Goal: Information Seeking & Learning: Learn about a topic

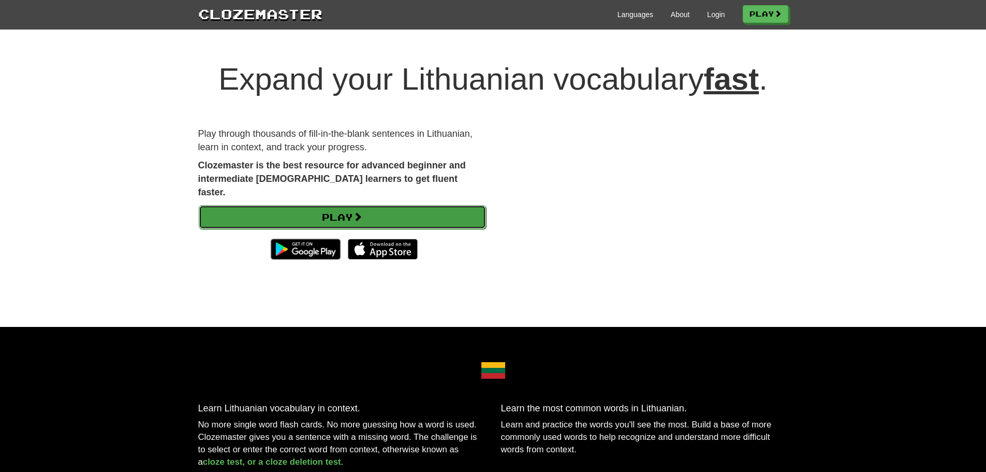
drag, startPoint x: 0, startPoint y: 0, endPoint x: 324, endPoint y: 201, distance: 381.1
click at [324, 205] on link "Play" at bounding box center [342, 217] width 287 height 24
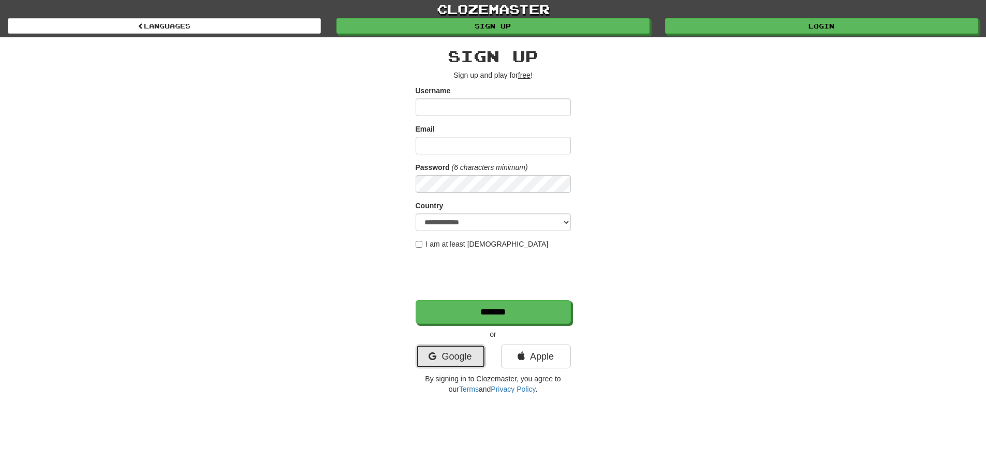
click at [433, 351] on link "Google" at bounding box center [451, 356] width 70 height 24
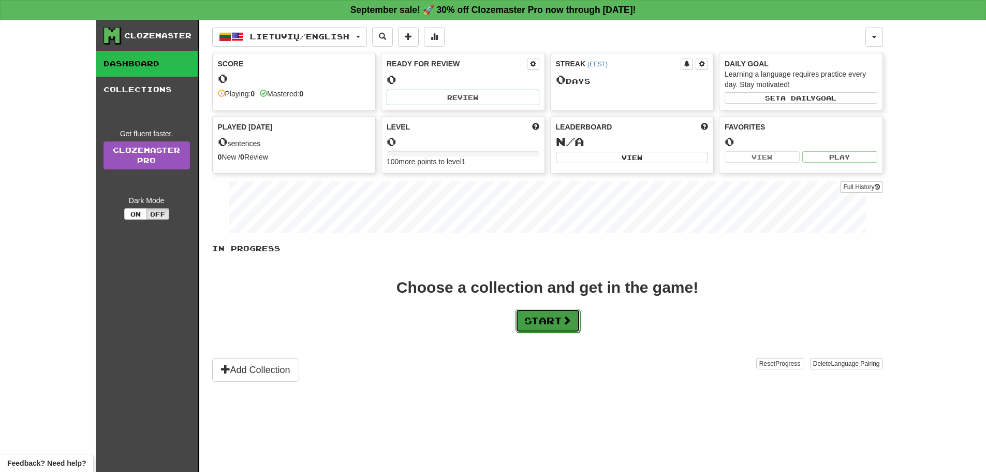
click at [549, 316] on button "Start" at bounding box center [548, 321] width 65 height 24
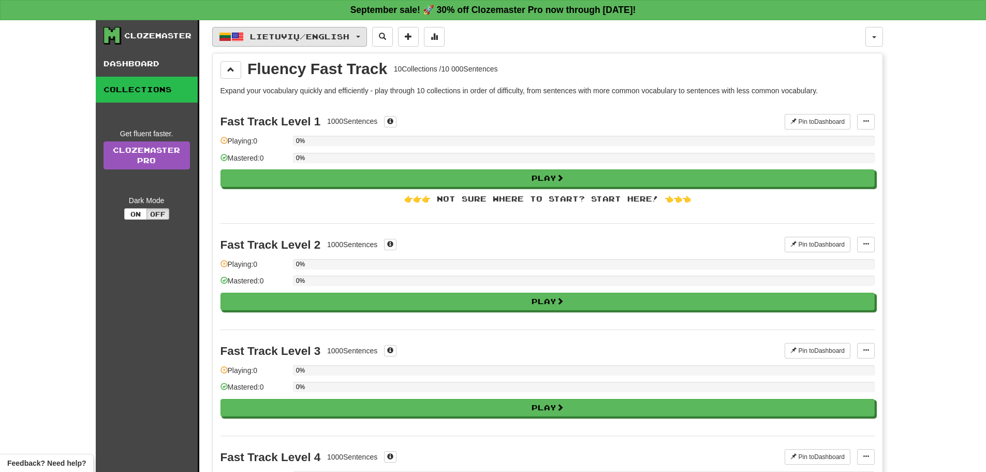
click at [359, 36] on button "Lietuvių / English" at bounding box center [289, 37] width 155 height 20
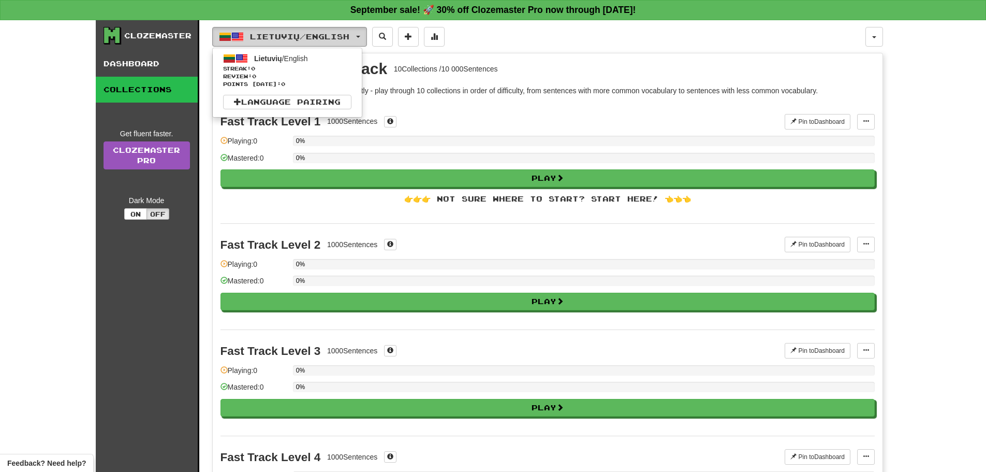
click at [359, 36] on button "Lietuvių / English" at bounding box center [289, 37] width 155 height 20
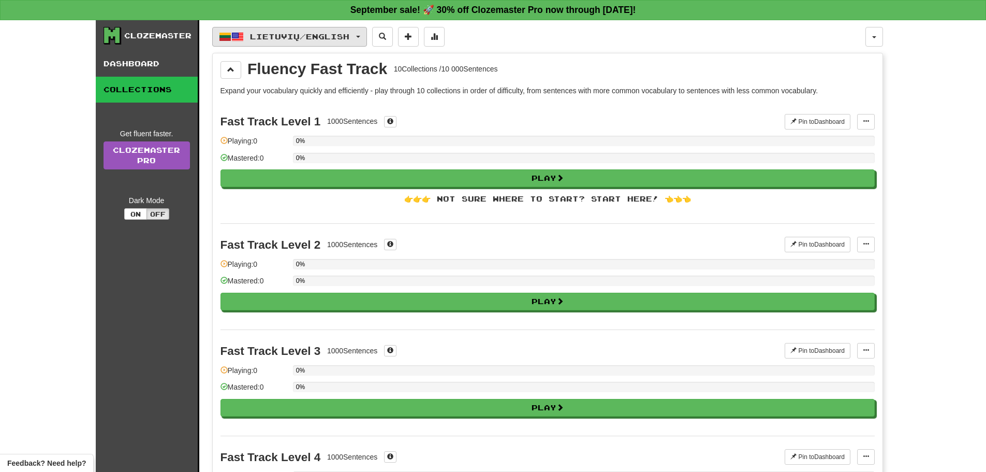
click at [359, 36] on button "Lietuvių / English" at bounding box center [289, 37] width 155 height 20
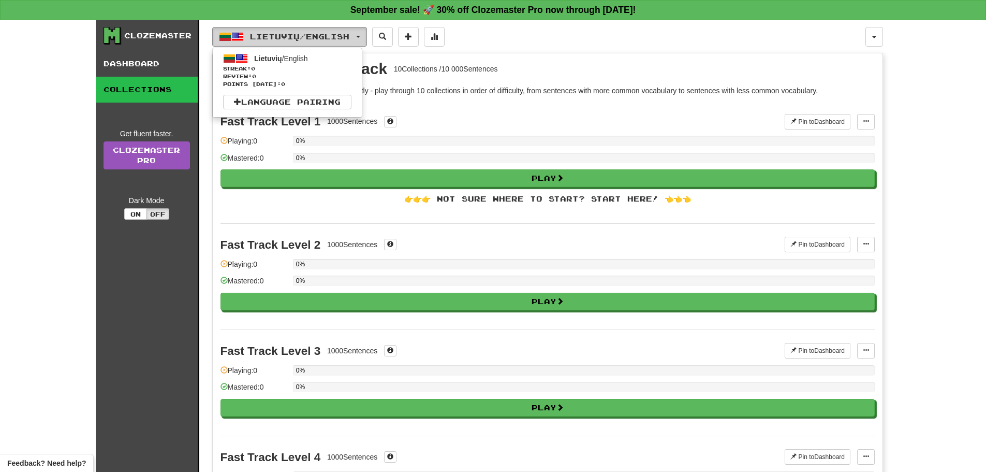
click at [349, 33] on span "Lietuvių / English" at bounding box center [299, 36] width 99 height 9
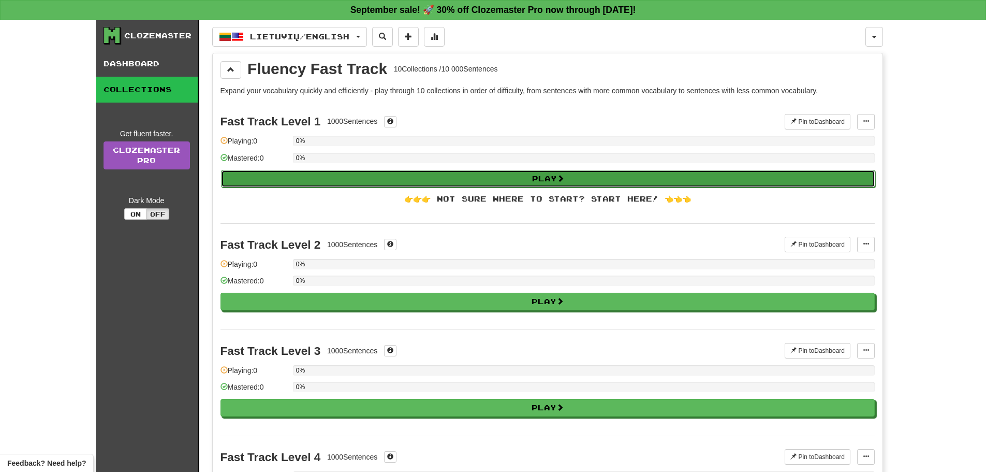
click at [440, 178] on button "Play" at bounding box center [548, 179] width 654 height 18
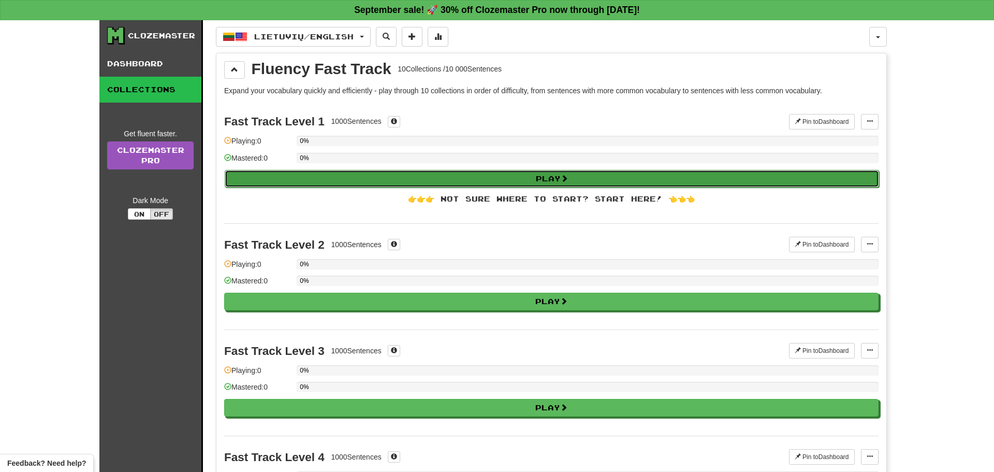
select select "**"
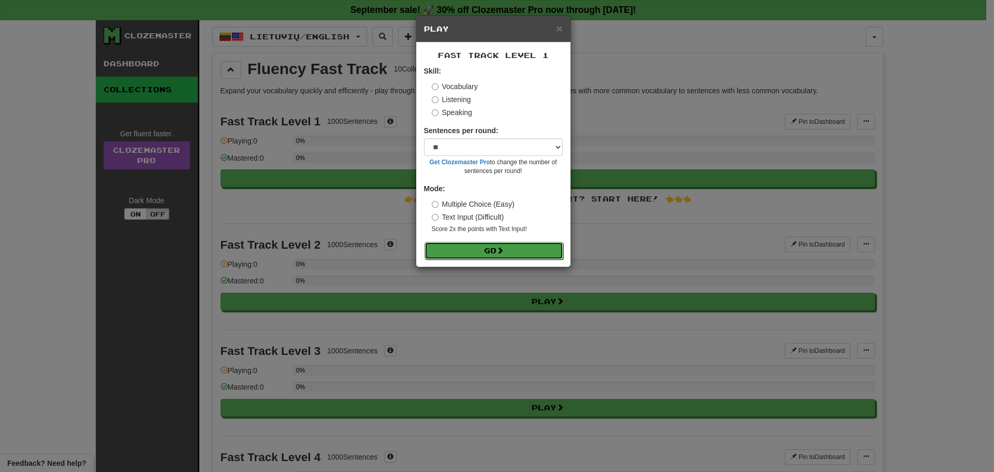
click at [459, 250] on button "Go" at bounding box center [494, 251] width 139 height 18
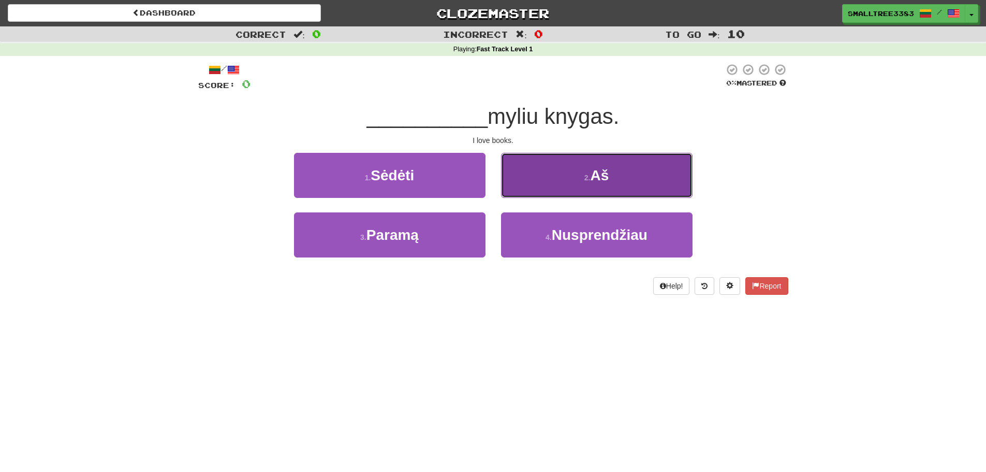
click at [581, 186] on button "2 . Aš" at bounding box center [597, 175] width 192 height 45
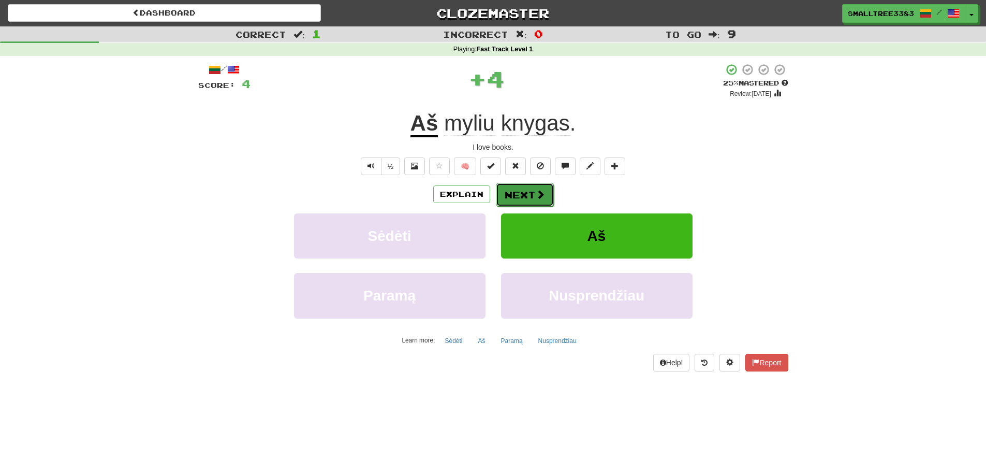
click at [549, 184] on button "Next" at bounding box center [525, 195] width 58 height 24
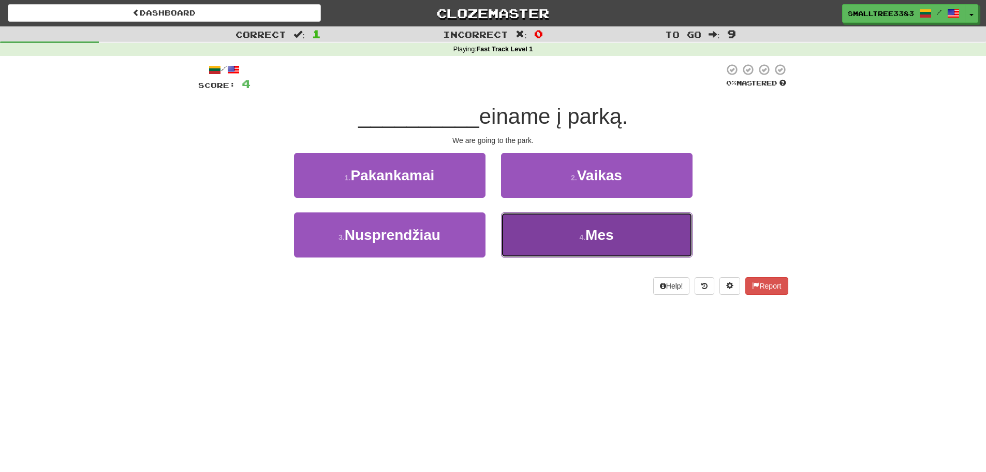
click at [560, 233] on button "4 . Mes" at bounding box center [597, 234] width 192 height 45
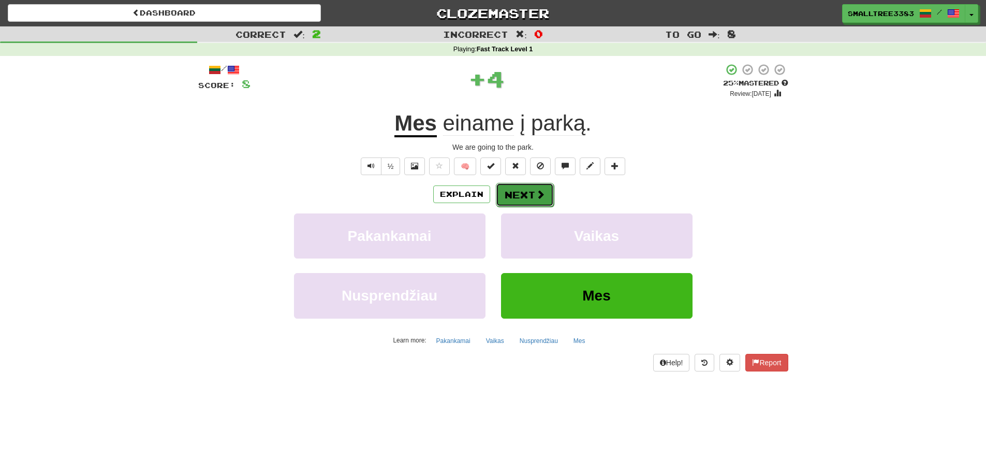
click at [515, 192] on button "Next" at bounding box center [525, 195] width 58 height 24
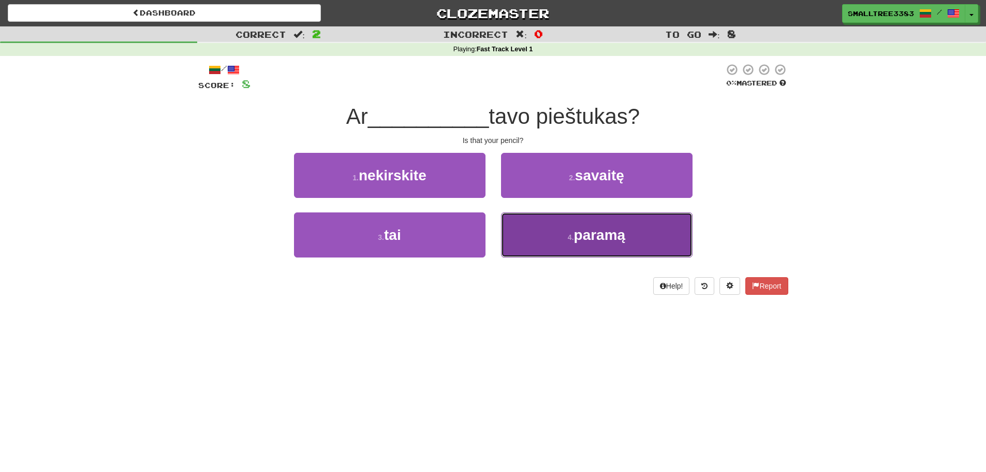
click at [540, 241] on button "4 . paramą" at bounding box center [597, 234] width 192 height 45
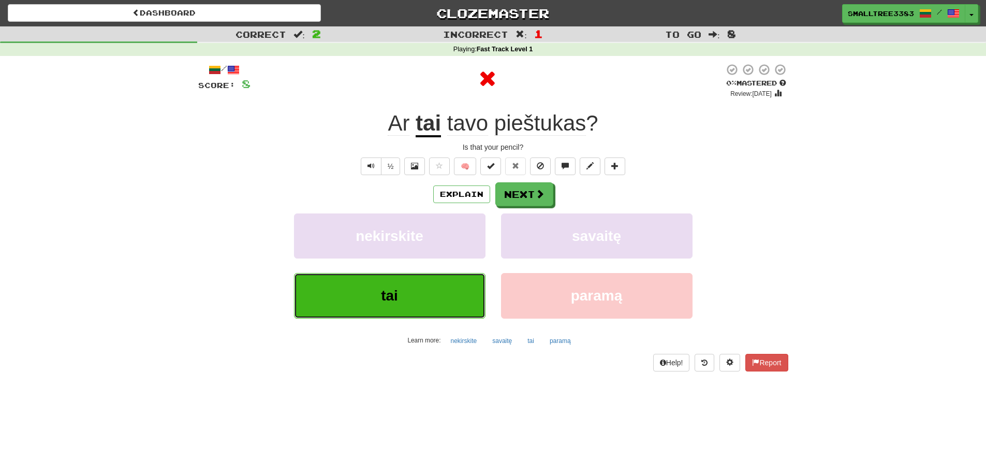
click at [400, 302] on button "tai" at bounding box center [390, 295] width 192 height 45
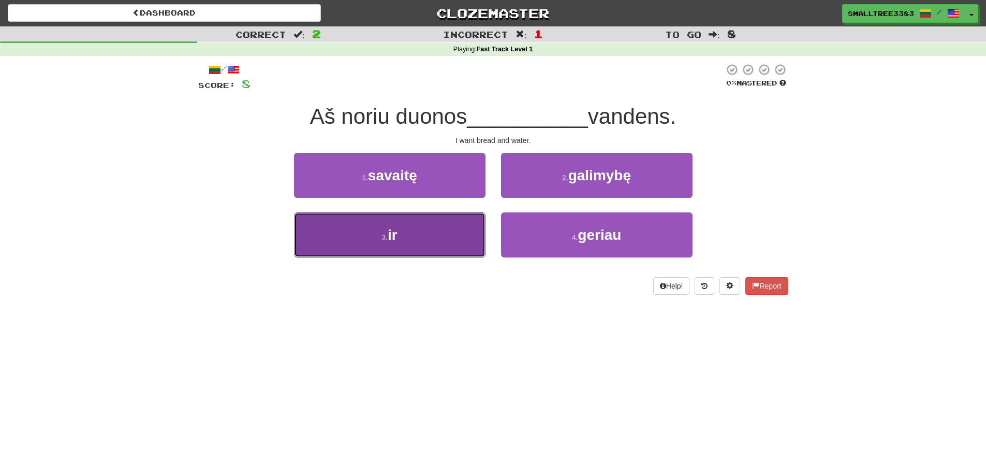
click at [434, 253] on button "3 . ir" at bounding box center [390, 234] width 192 height 45
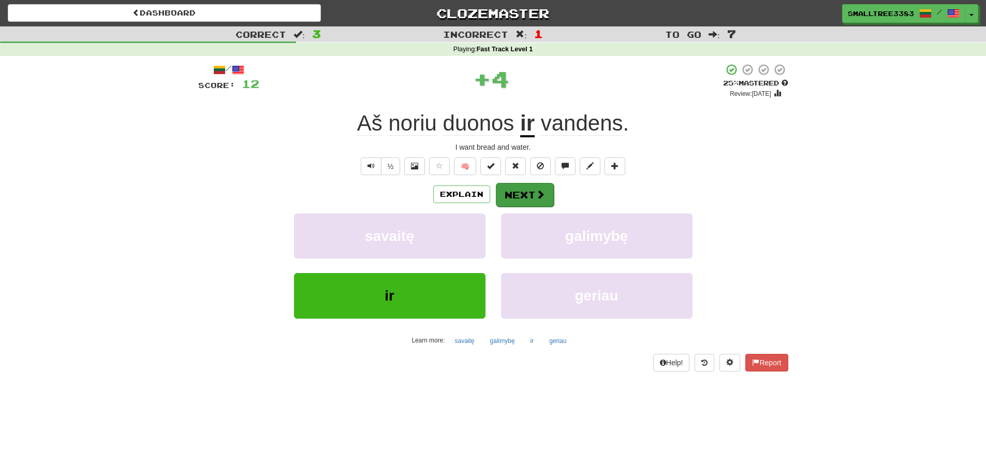
click at [553, 190] on div "Explain Next" at bounding box center [493, 194] width 590 height 24
click at [536, 192] on span at bounding box center [540, 193] width 9 height 9
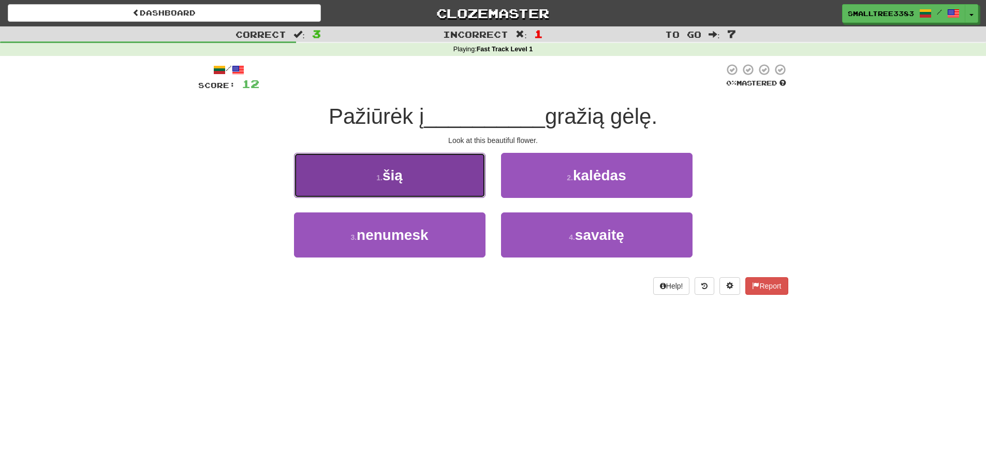
click at [440, 173] on button "1 . šią" at bounding box center [390, 175] width 192 height 45
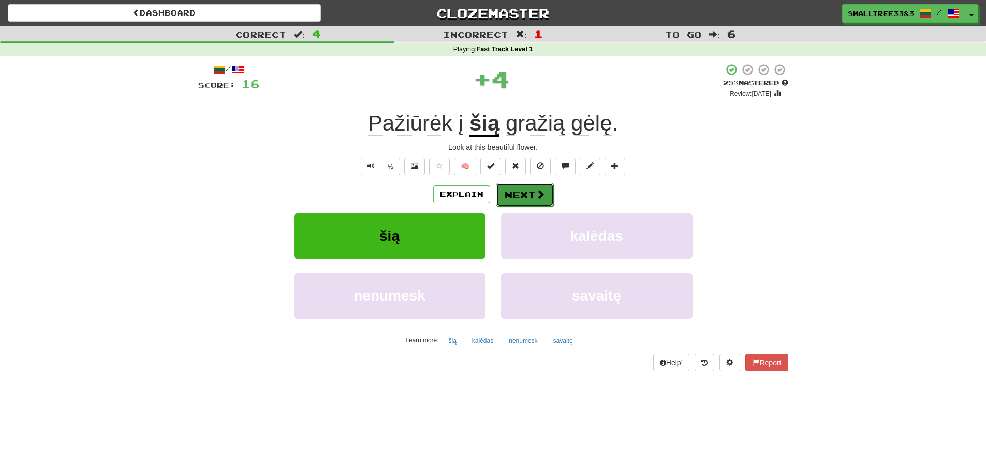
click at [542, 189] on button "Next" at bounding box center [525, 195] width 58 height 24
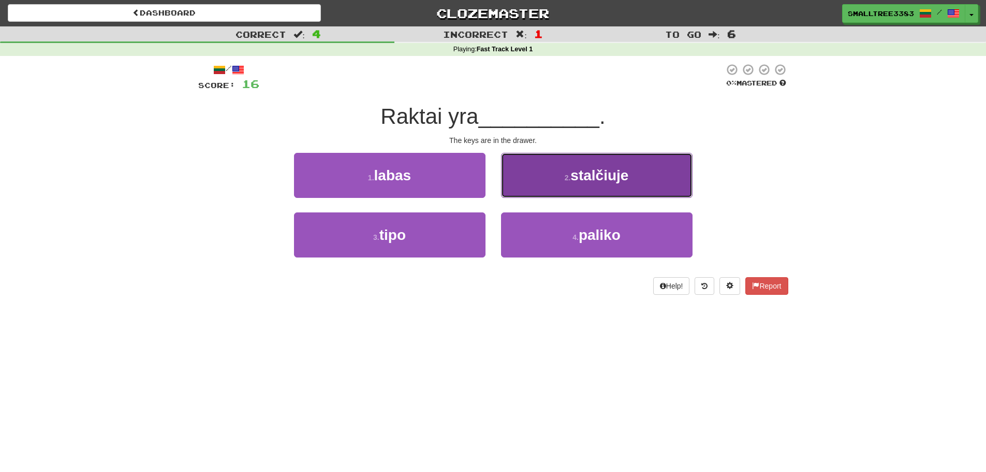
click at [550, 175] on button "2 . stalčiuje" at bounding box center [597, 175] width 192 height 45
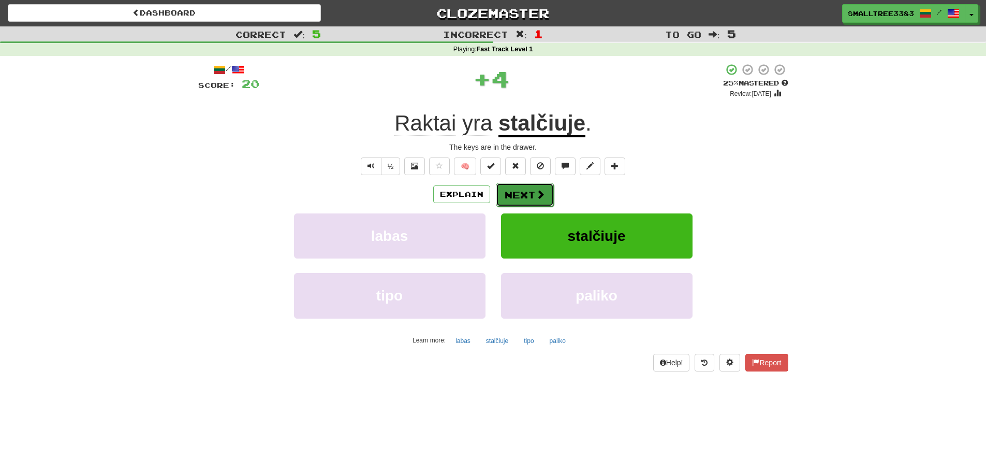
click at [514, 198] on button "Next" at bounding box center [525, 195] width 58 height 24
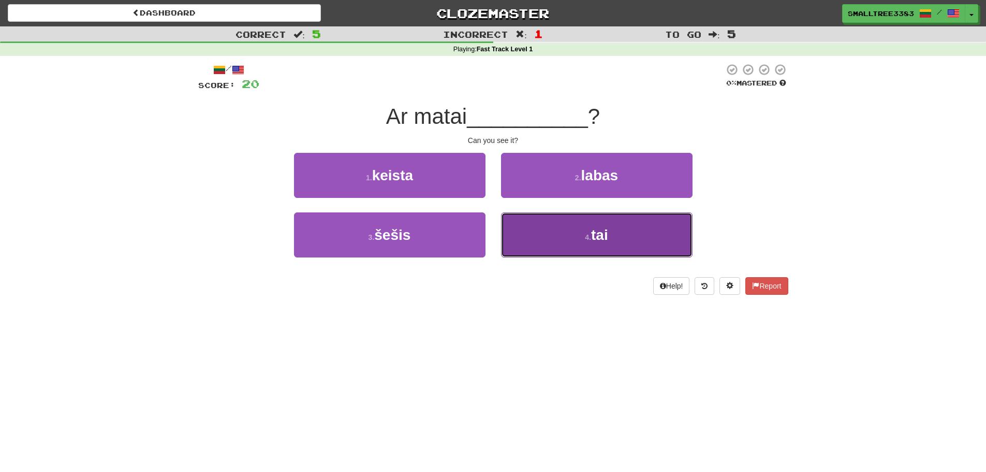
click at [532, 240] on button "4 . tai" at bounding box center [597, 234] width 192 height 45
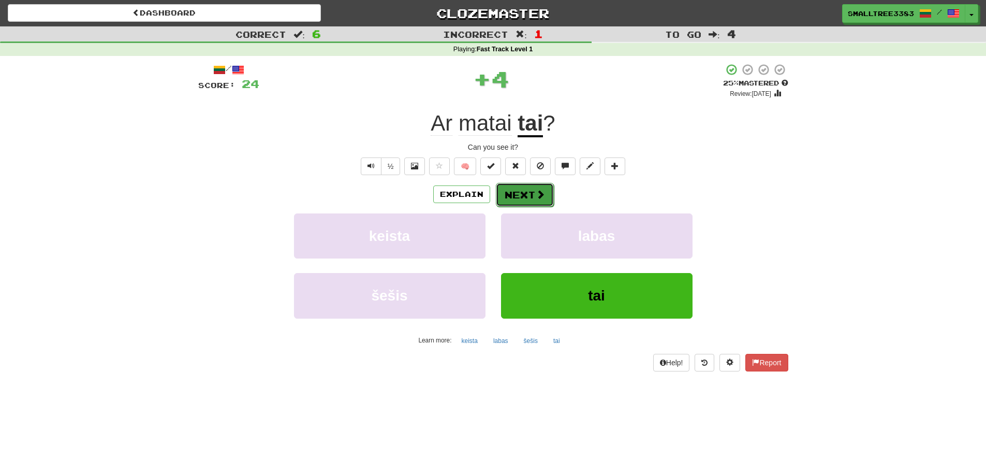
click at [512, 198] on button "Next" at bounding box center [525, 195] width 58 height 24
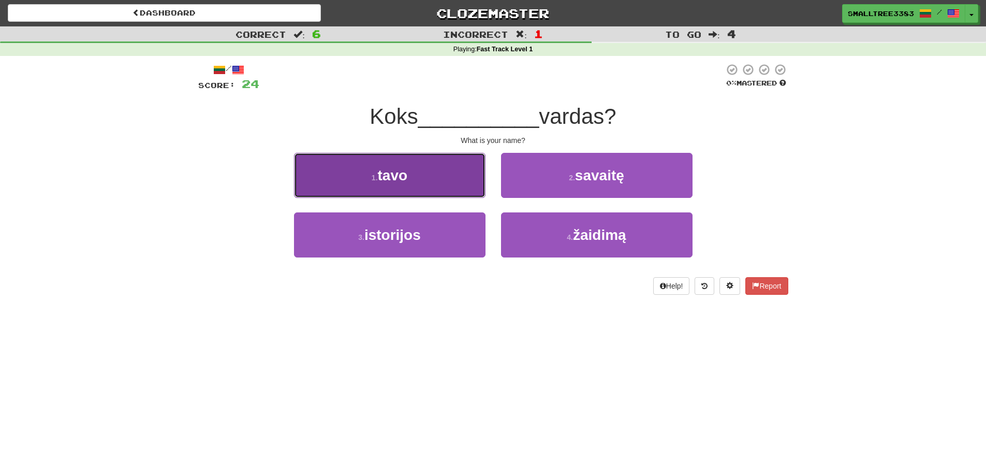
click at [450, 170] on button "1 . tavo" at bounding box center [390, 175] width 192 height 45
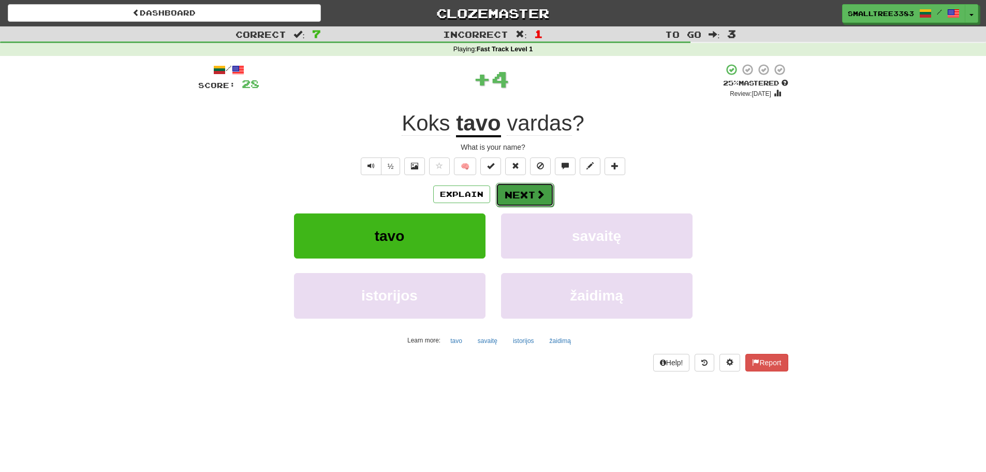
click at [538, 189] on span at bounding box center [540, 193] width 9 height 9
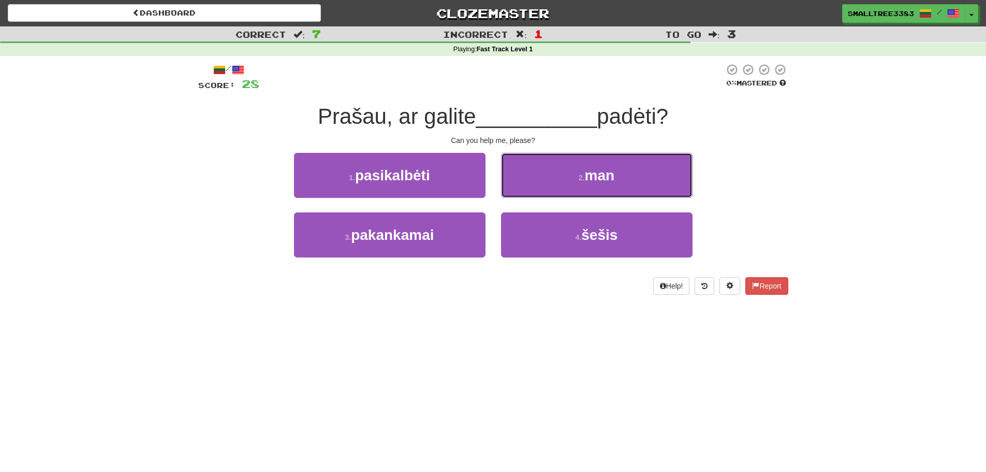
click at [629, 175] on button "2 . man" at bounding box center [597, 175] width 192 height 45
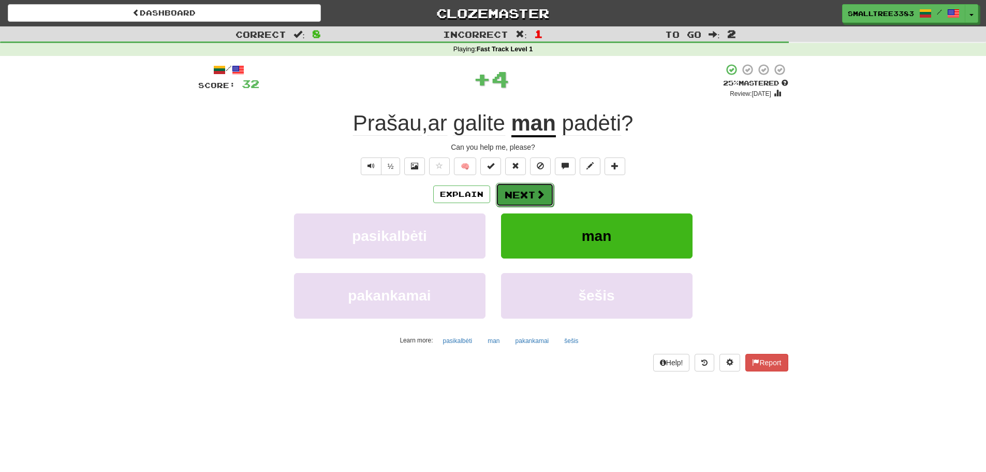
click at [535, 189] on button "Next" at bounding box center [525, 195] width 58 height 24
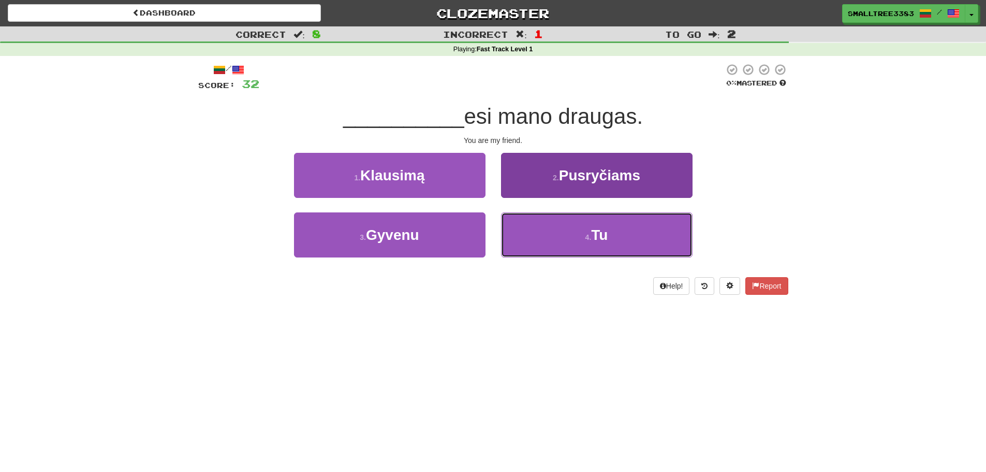
click at [578, 240] on button "4 . Tu" at bounding box center [597, 234] width 192 height 45
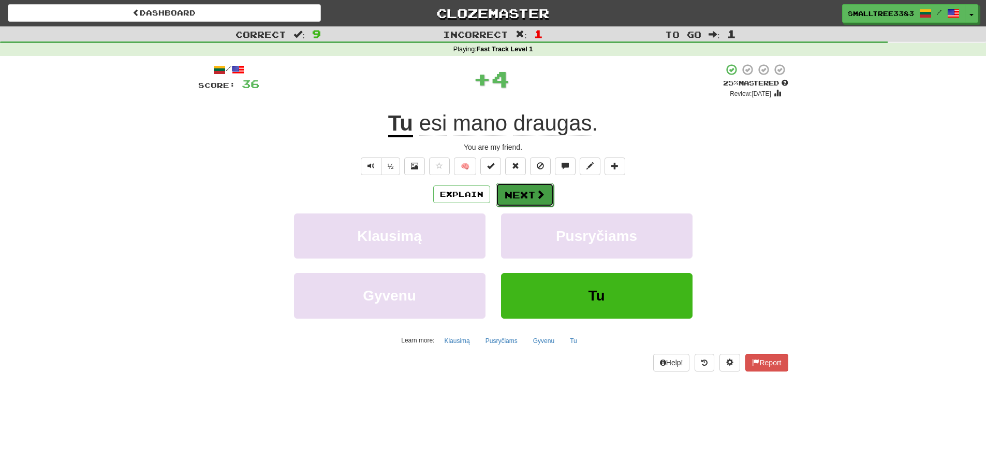
click at [505, 194] on button "Next" at bounding box center [525, 195] width 58 height 24
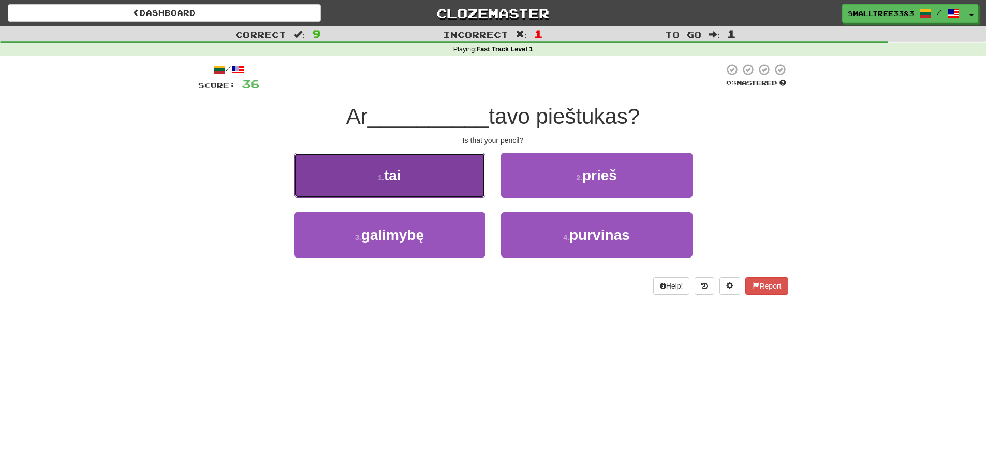
drag, startPoint x: 404, startPoint y: 182, endPoint x: 405, endPoint y: 187, distance: 5.3
click at [405, 187] on button "1 . tai" at bounding box center [390, 175] width 192 height 45
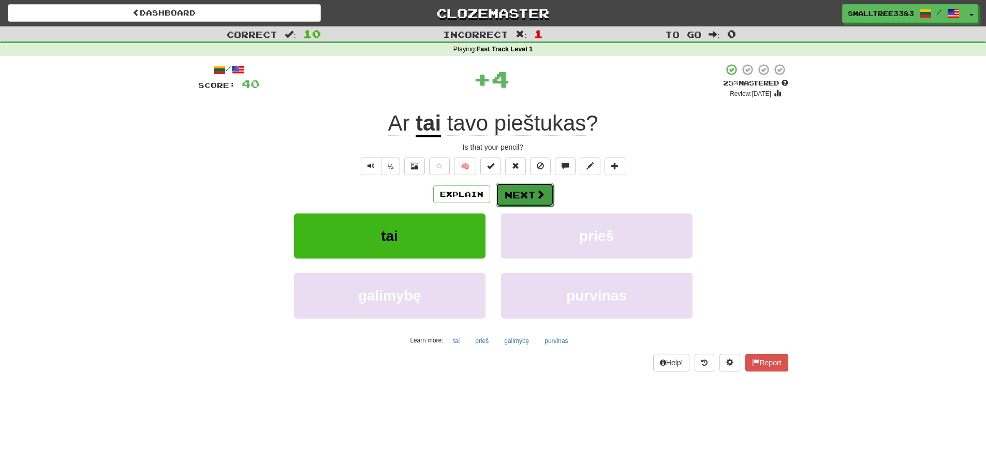
click at [512, 192] on button "Next" at bounding box center [525, 195] width 58 height 24
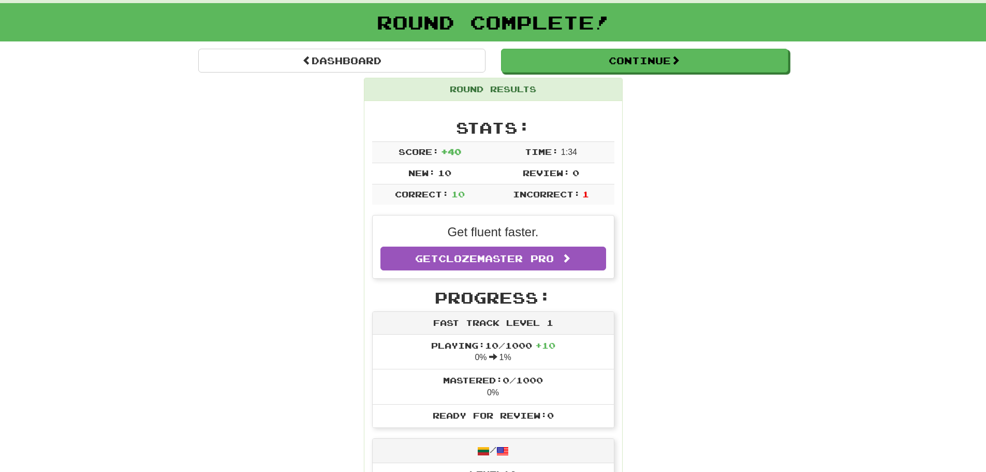
scroll to position [52, 0]
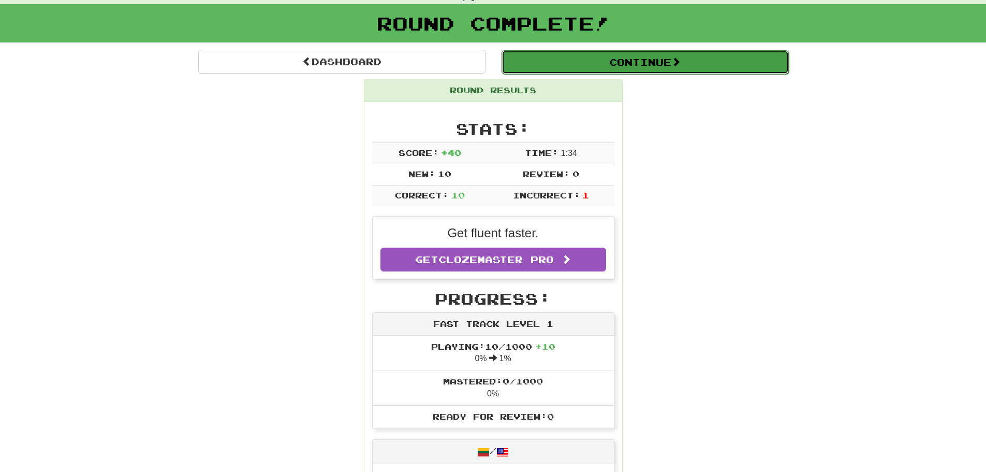
click at [602, 63] on button "Continue" at bounding box center [645, 62] width 287 height 24
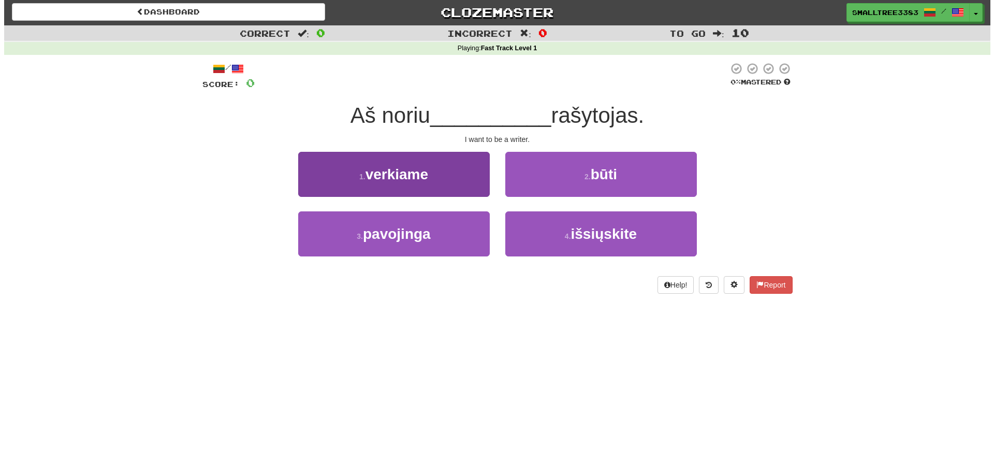
scroll to position [0, 0]
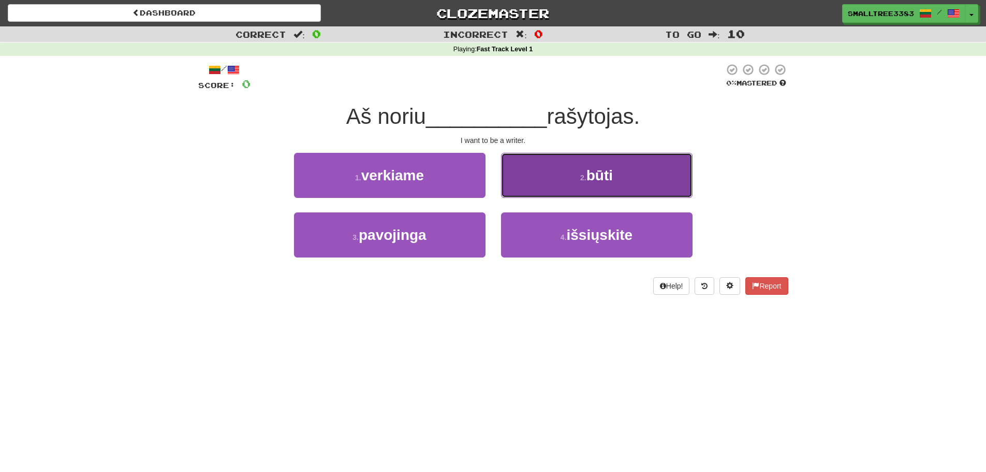
click at [605, 174] on span "būti" at bounding box center [600, 175] width 26 height 16
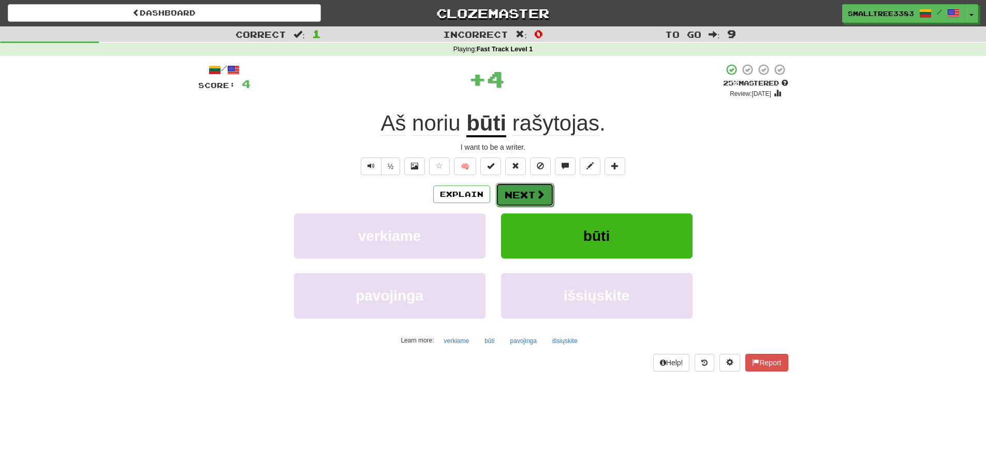
click at [517, 195] on button "Next" at bounding box center [525, 195] width 58 height 24
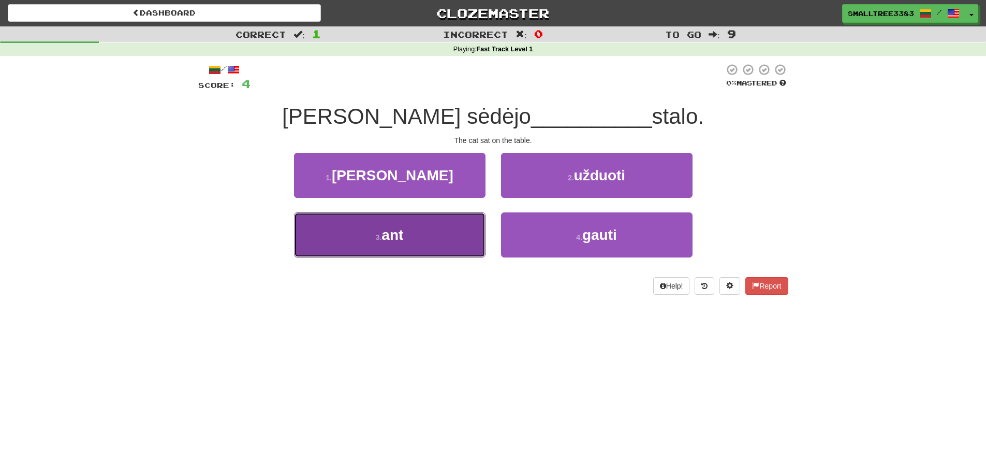
click at [444, 236] on button "3 . ant" at bounding box center [390, 234] width 192 height 45
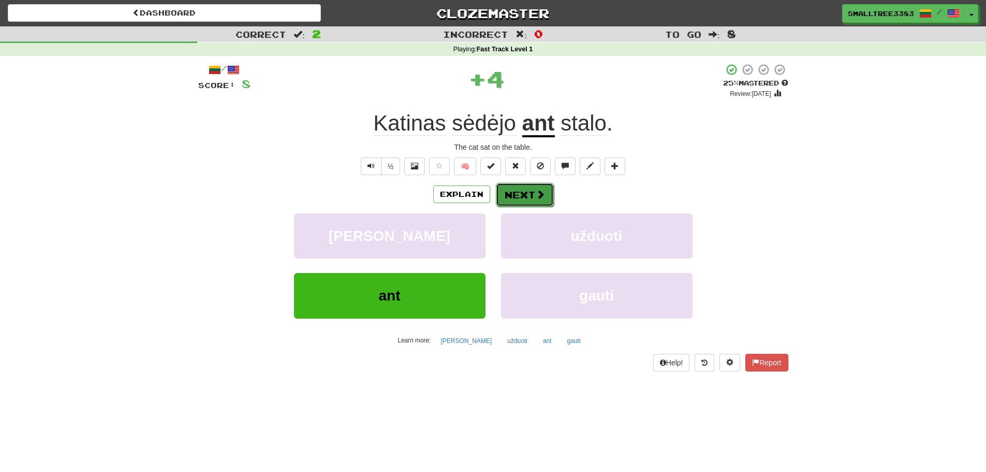
click at [537, 192] on span at bounding box center [540, 193] width 9 height 9
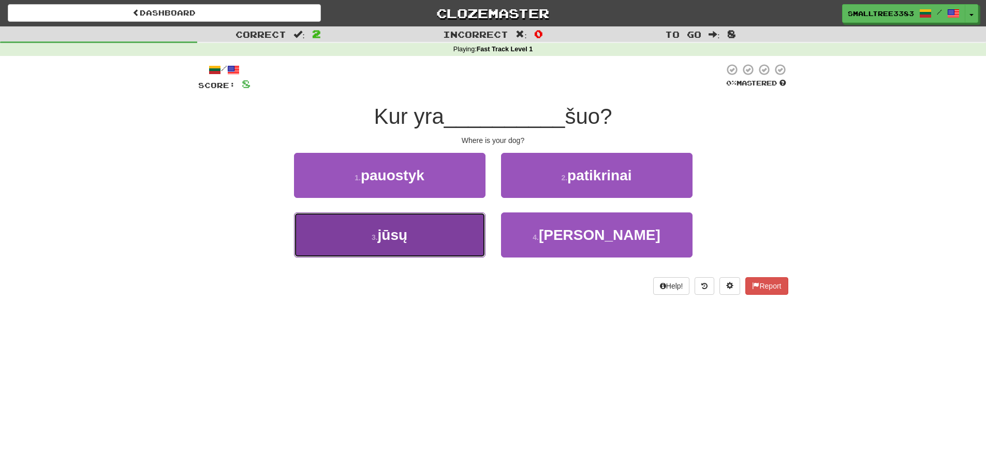
click at [426, 227] on button "3 . jūsų" at bounding box center [390, 234] width 192 height 45
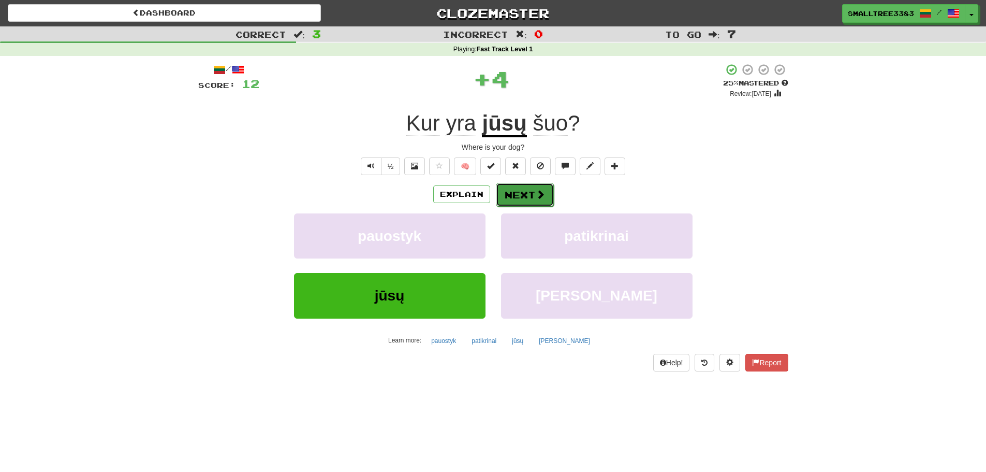
click at [536, 189] on span at bounding box center [540, 193] width 9 height 9
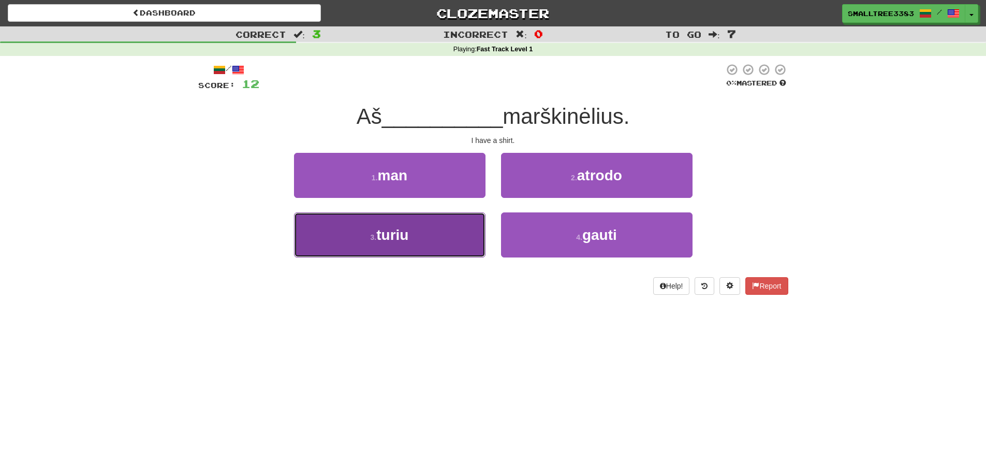
click at [443, 228] on button "3 . turiu" at bounding box center [390, 234] width 192 height 45
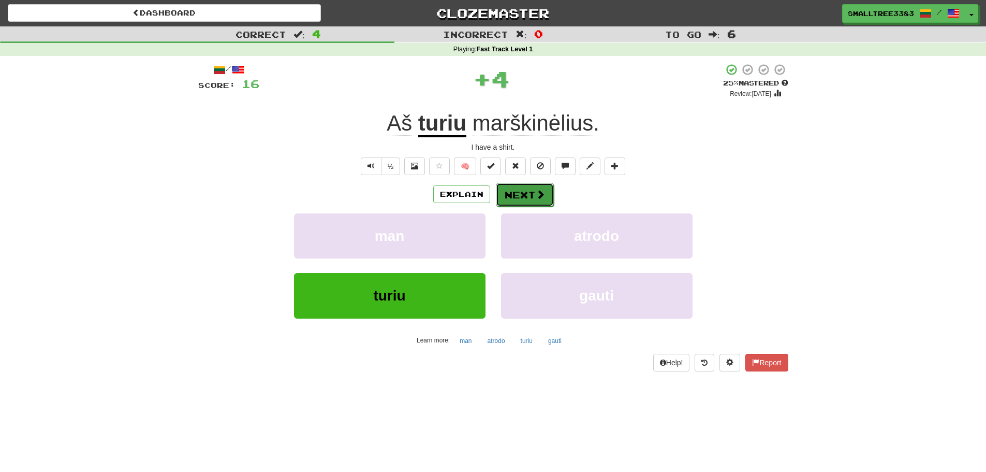
click at [520, 198] on button "Next" at bounding box center [525, 195] width 58 height 24
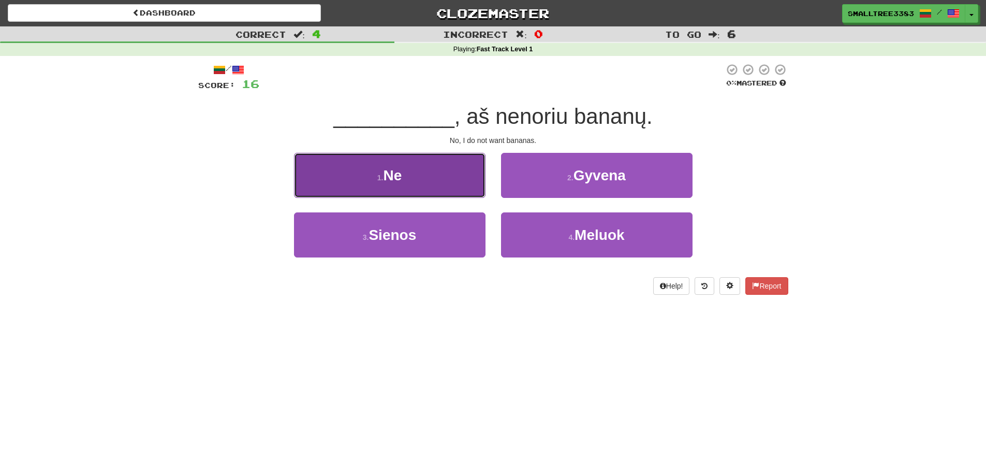
drag, startPoint x: 455, startPoint y: 183, endPoint x: 461, endPoint y: 187, distance: 7.6
click at [461, 187] on button "1 . Ne" at bounding box center [390, 175] width 192 height 45
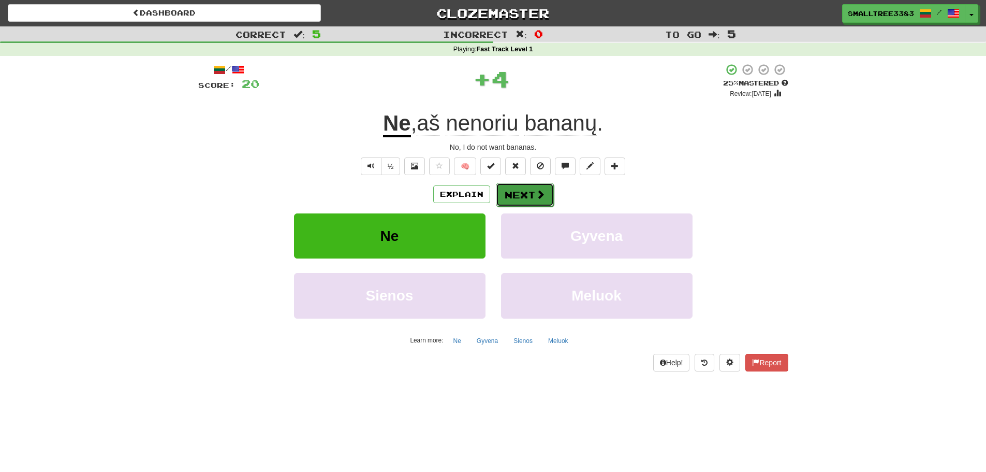
click at [540, 191] on span at bounding box center [540, 193] width 9 height 9
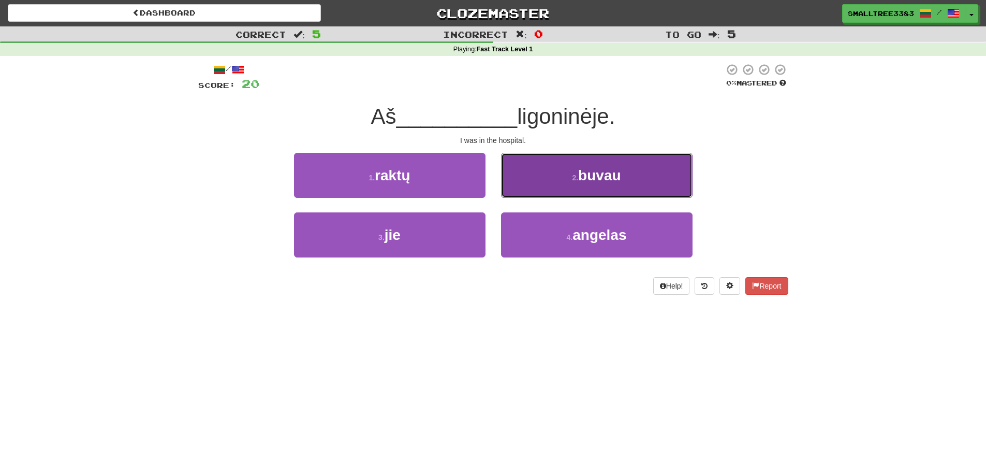
click at [560, 193] on button "2 . buvau" at bounding box center [597, 175] width 192 height 45
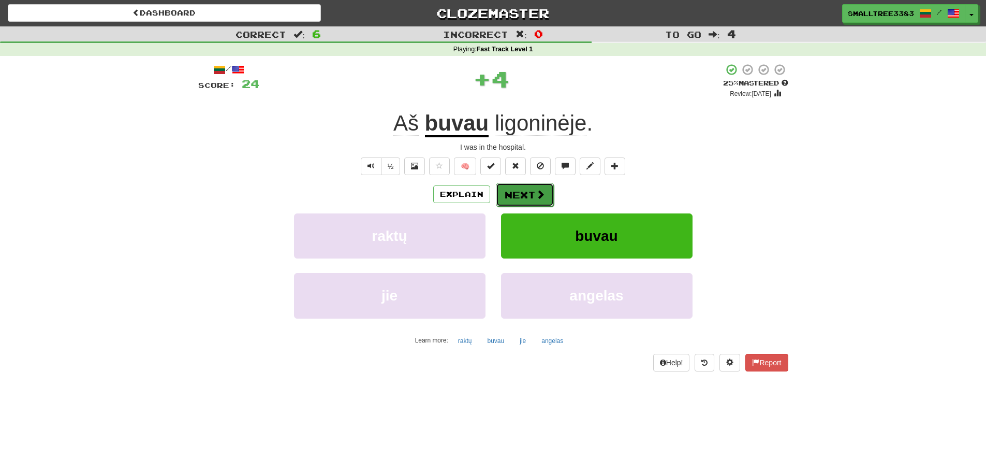
click at [523, 194] on button "Next" at bounding box center [525, 195] width 58 height 24
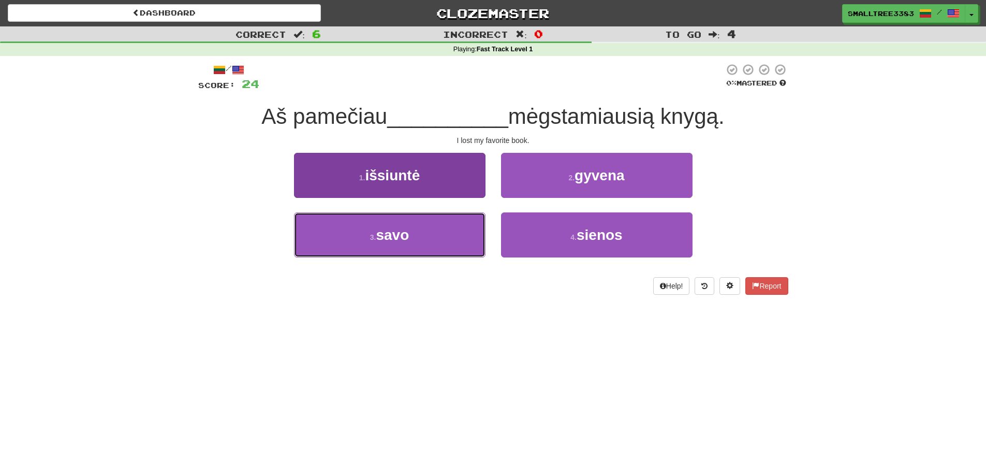
click at [450, 229] on button "3 . savo" at bounding box center [390, 234] width 192 height 45
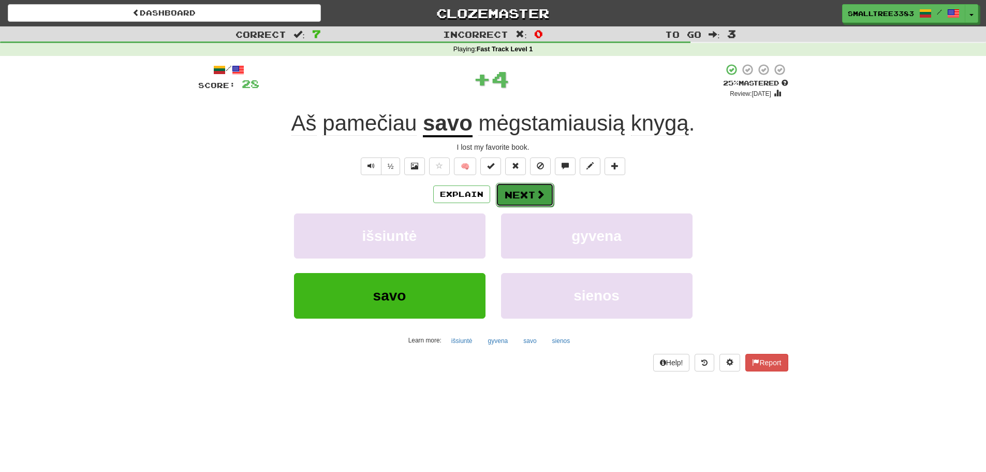
click at [548, 193] on button "Next" at bounding box center [525, 195] width 58 height 24
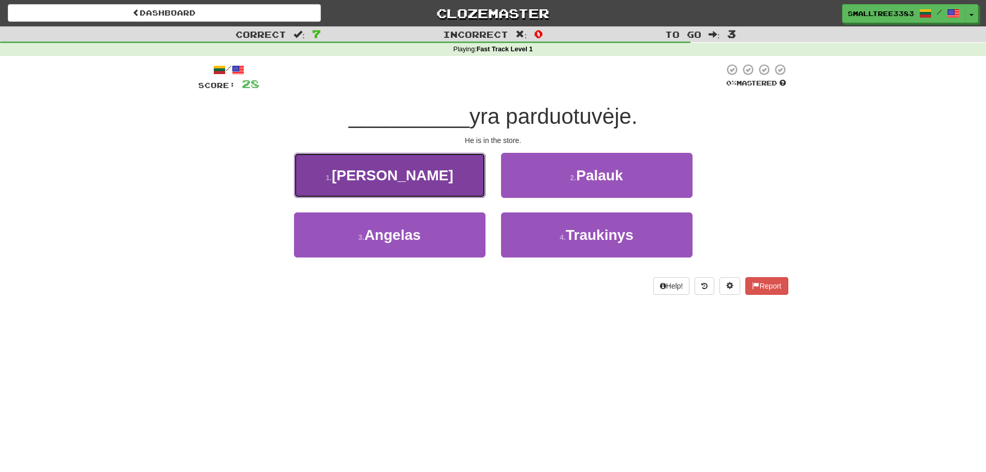
click at [441, 192] on button "1 . Jis" at bounding box center [390, 175] width 192 height 45
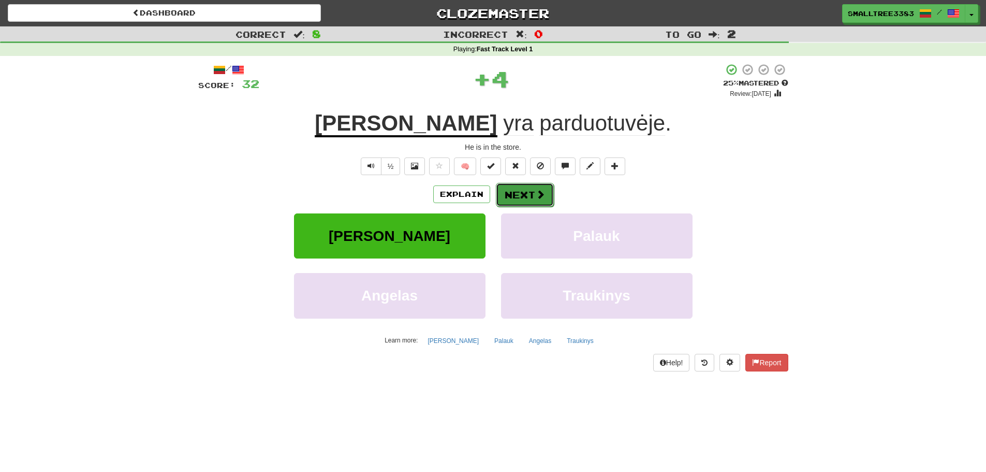
click at [520, 191] on button "Next" at bounding box center [525, 195] width 58 height 24
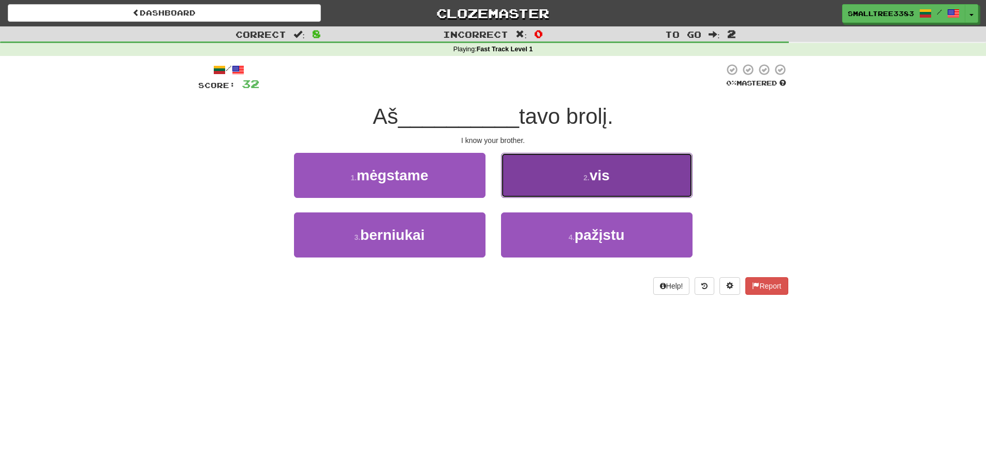
click at [527, 191] on button "2 . vis" at bounding box center [597, 175] width 192 height 45
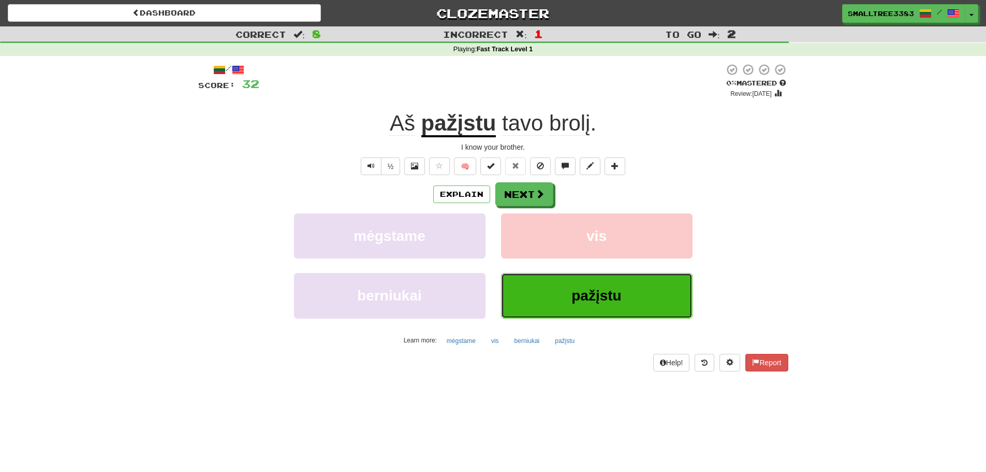
click at [606, 295] on span "pažįstu" at bounding box center [597, 295] width 50 height 16
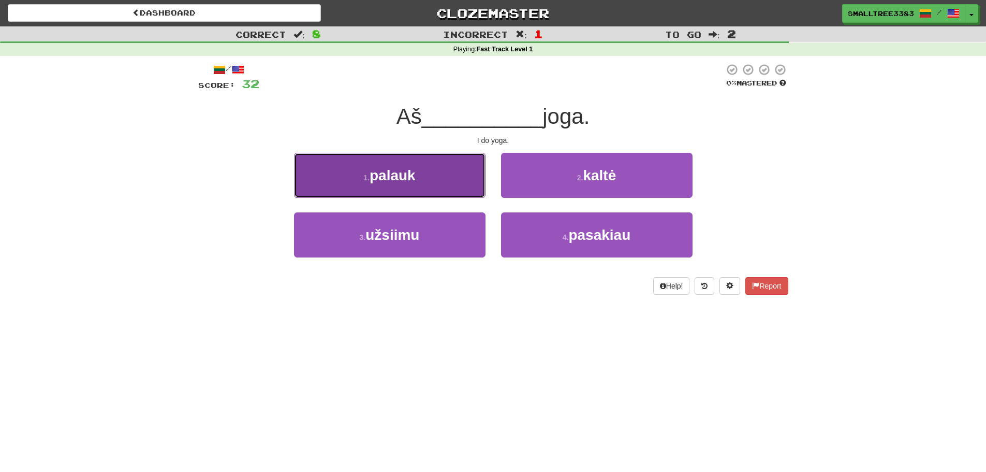
click at [397, 178] on span "palauk" at bounding box center [393, 175] width 46 height 16
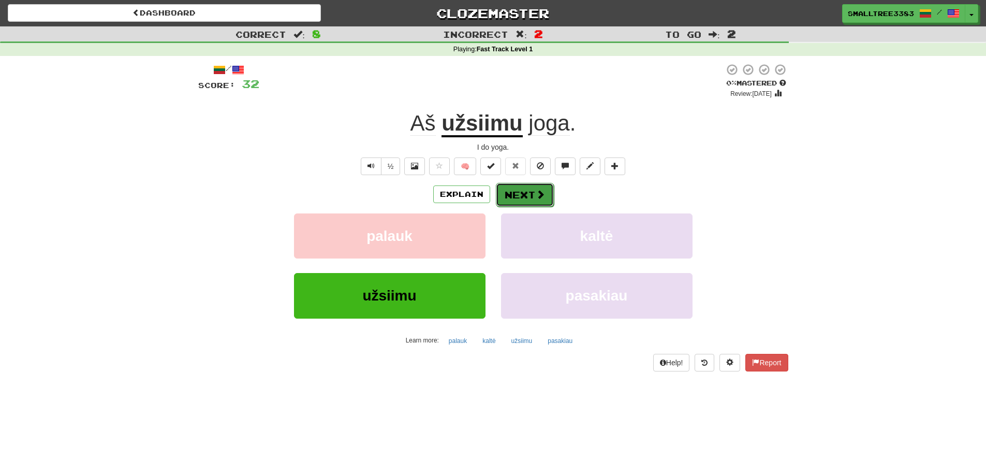
click at [525, 191] on button "Next" at bounding box center [525, 195] width 58 height 24
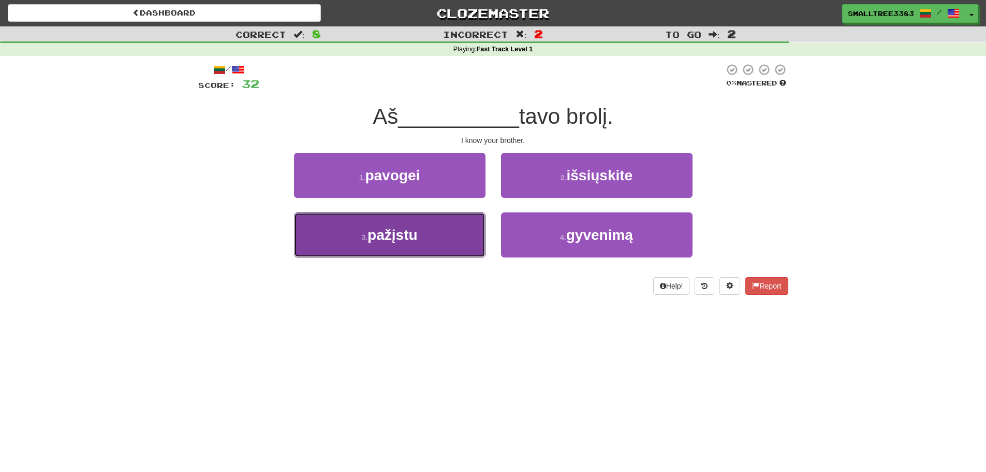
click at [447, 233] on button "3 . pažįstu" at bounding box center [390, 234] width 192 height 45
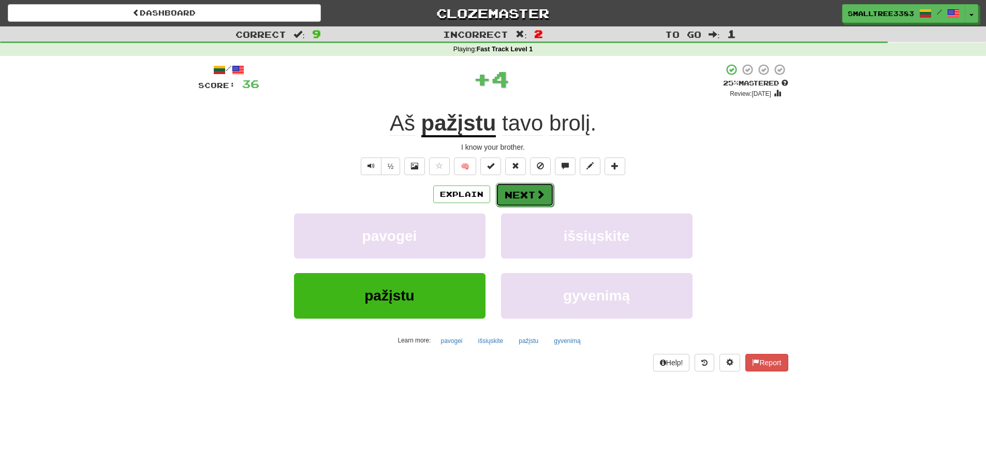
click at [507, 194] on button "Next" at bounding box center [525, 195] width 58 height 24
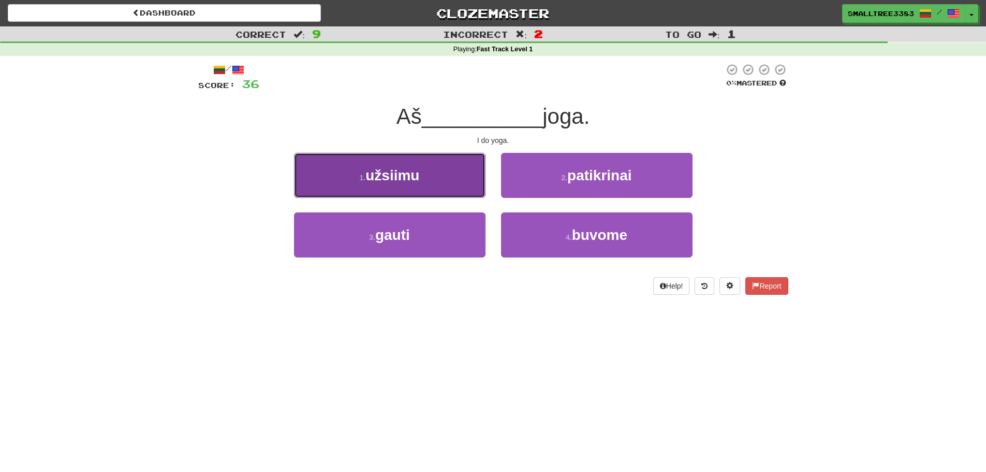
click at [421, 184] on button "1 . užsiimu" at bounding box center [390, 175] width 192 height 45
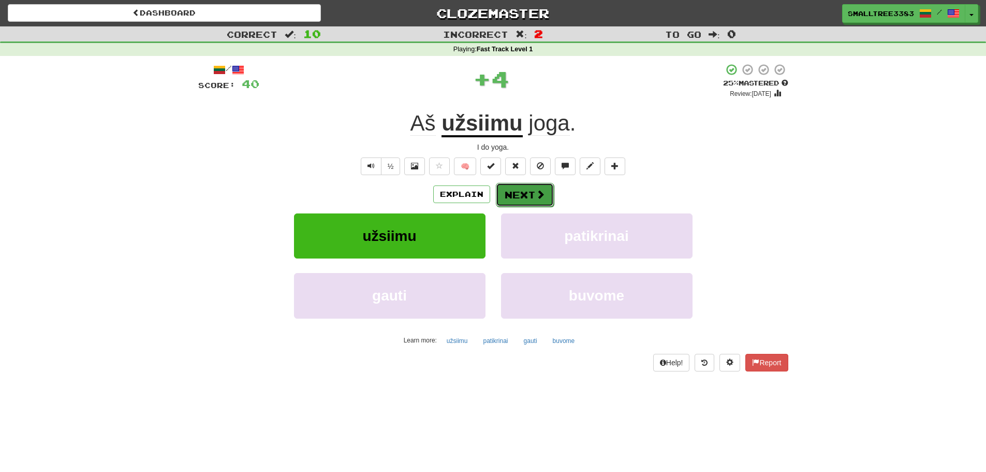
click at [539, 189] on span at bounding box center [540, 193] width 9 height 9
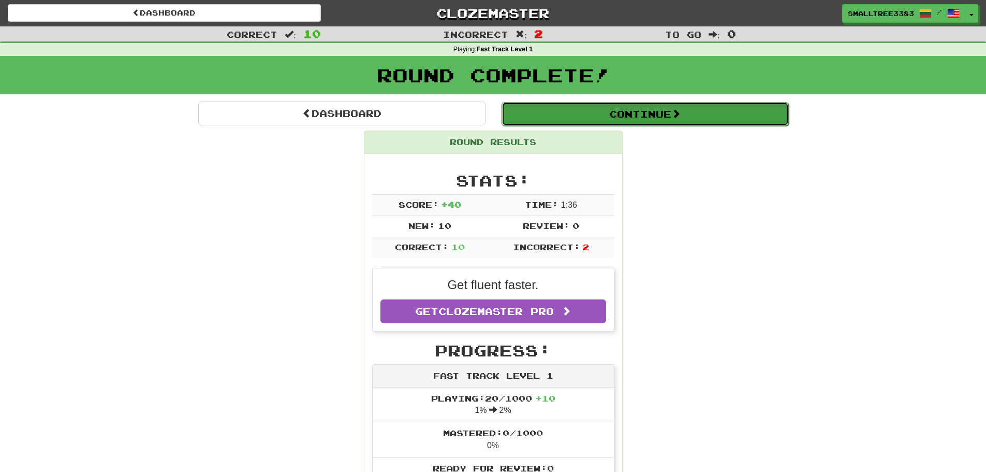
click at [623, 111] on button "Continue" at bounding box center [645, 114] width 287 height 24
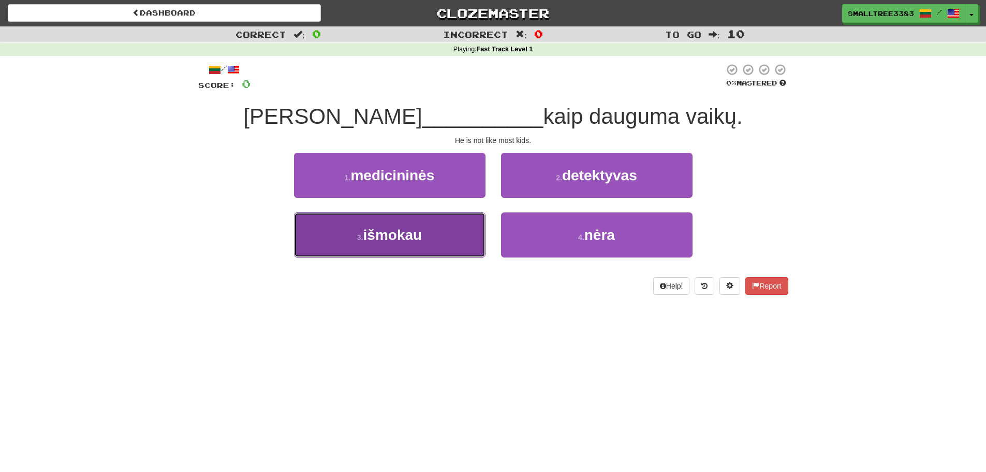
click at [450, 234] on button "3 . išmokau" at bounding box center [390, 234] width 192 height 45
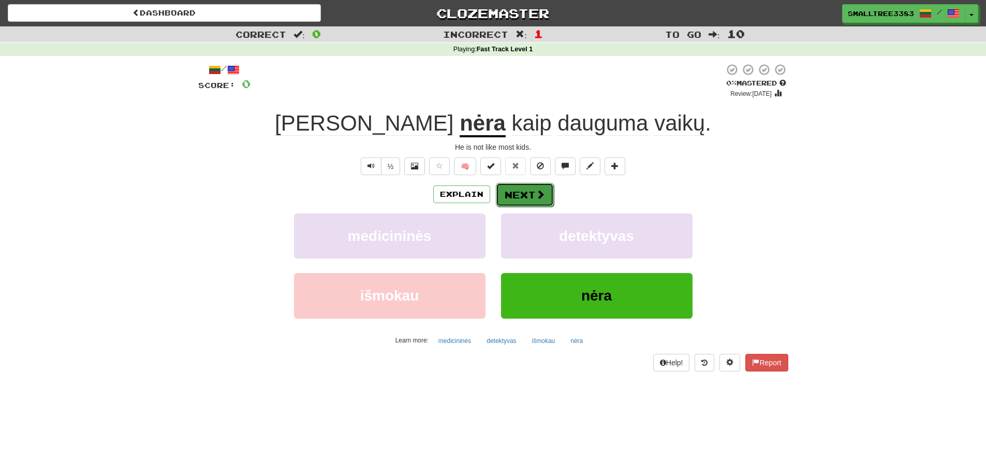
click at [523, 194] on button "Next" at bounding box center [525, 195] width 58 height 24
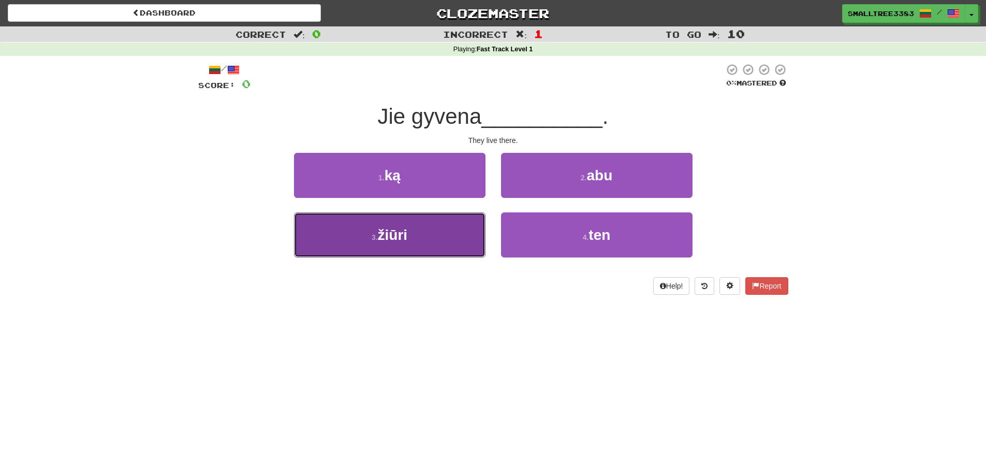
click at [432, 227] on button "3 . žiūri" at bounding box center [390, 234] width 192 height 45
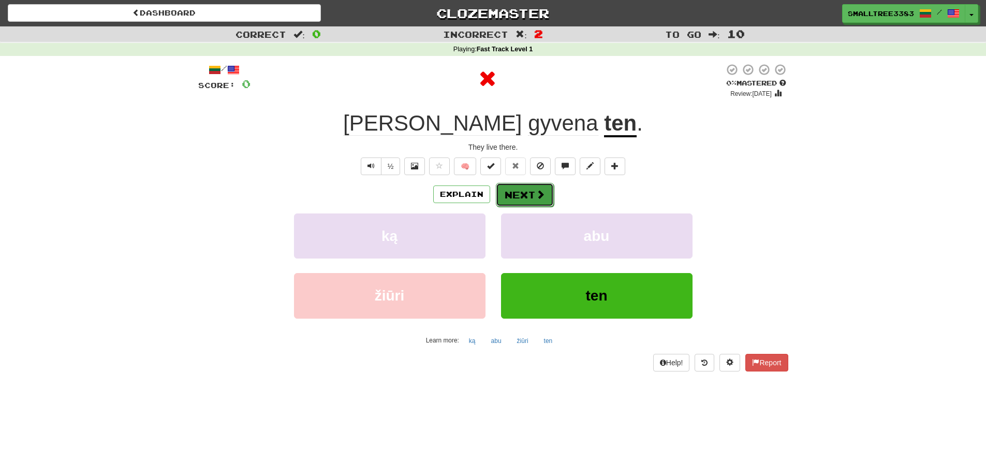
click at [532, 189] on button "Next" at bounding box center [525, 195] width 58 height 24
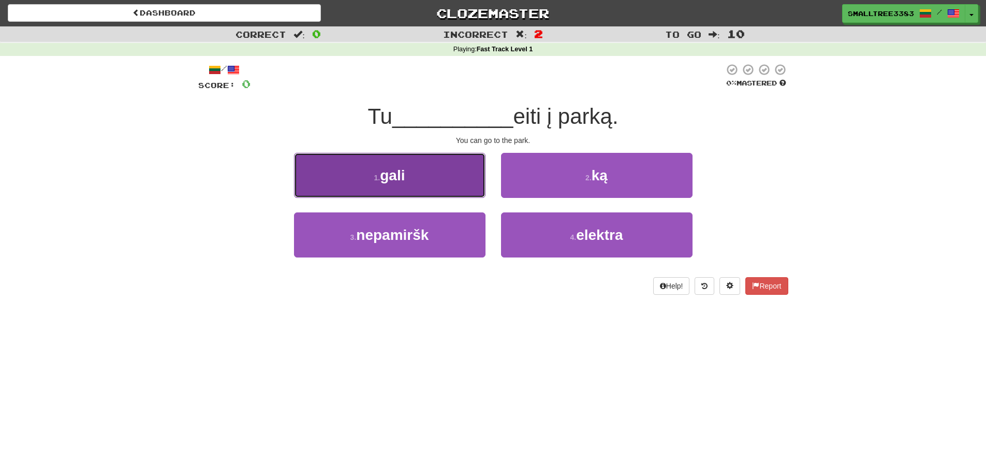
click at [443, 182] on button "1 . gali" at bounding box center [390, 175] width 192 height 45
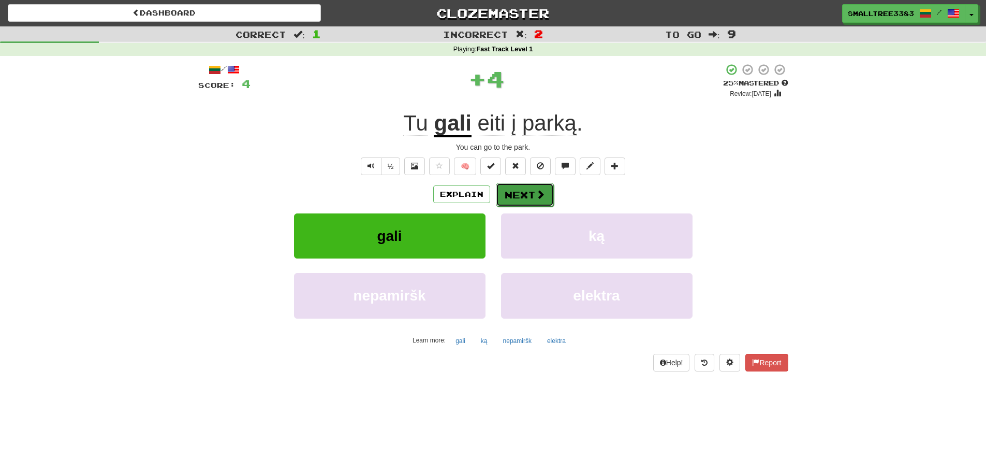
click at [523, 190] on button "Next" at bounding box center [525, 195] width 58 height 24
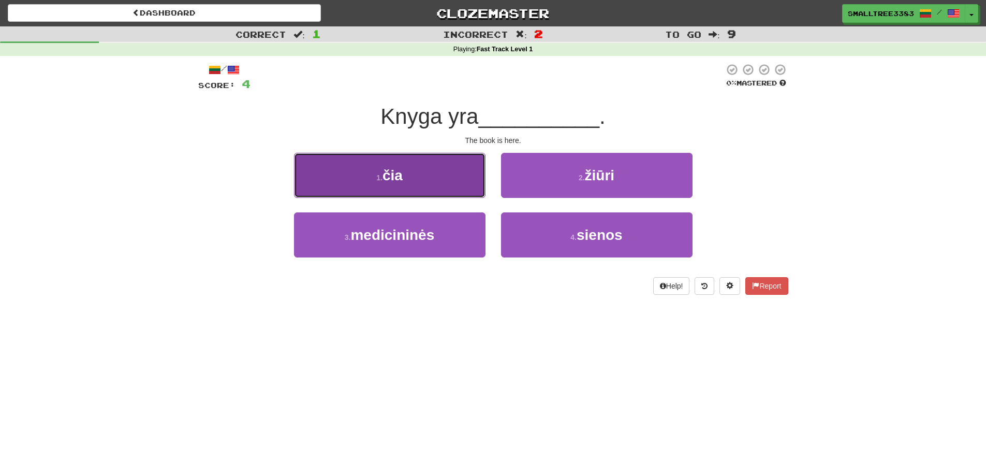
click at [426, 173] on button "1 . čia" at bounding box center [390, 175] width 192 height 45
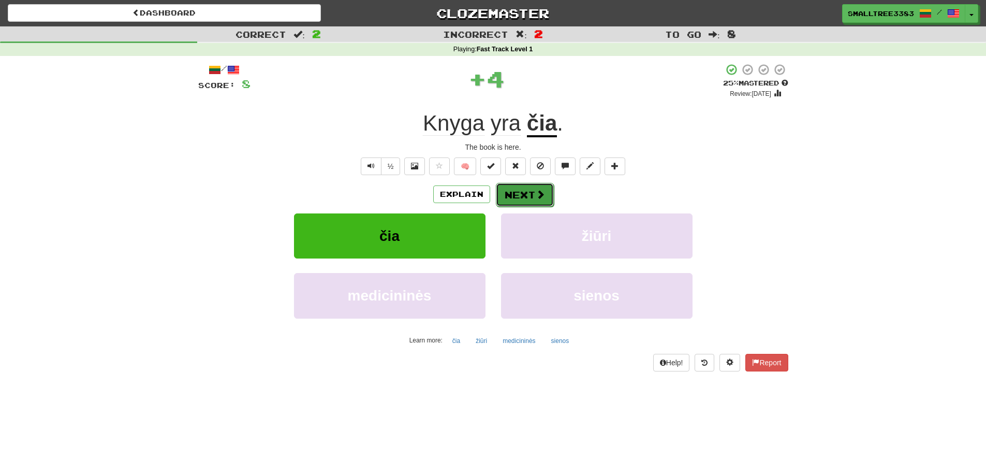
click at [523, 188] on button "Next" at bounding box center [525, 195] width 58 height 24
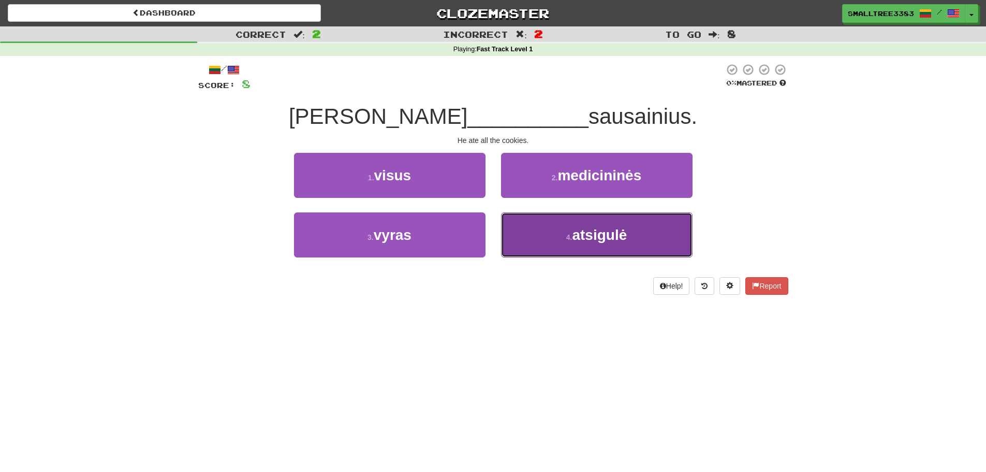
click at [529, 225] on button "4 . atsigulė" at bounding box center [597, 234] width 192 height 45
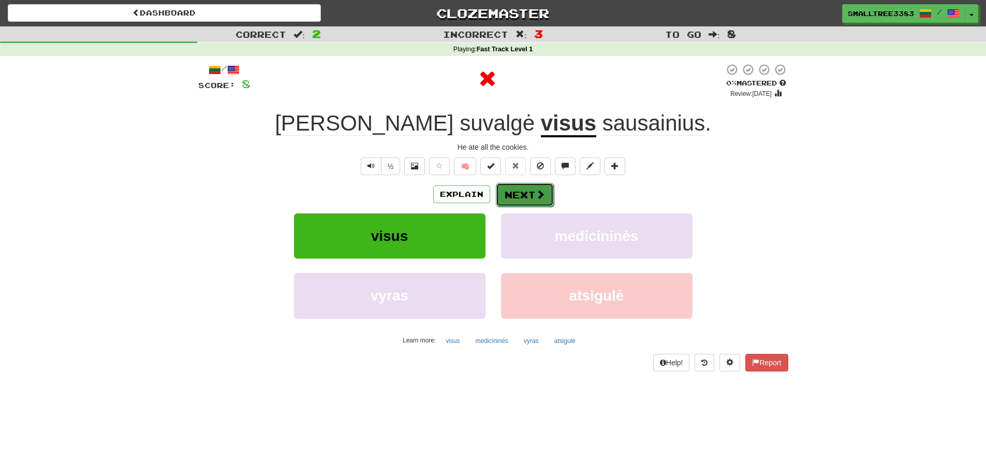
click at [536, 194] on span at bounding box center [540, 193] width 9 height 9
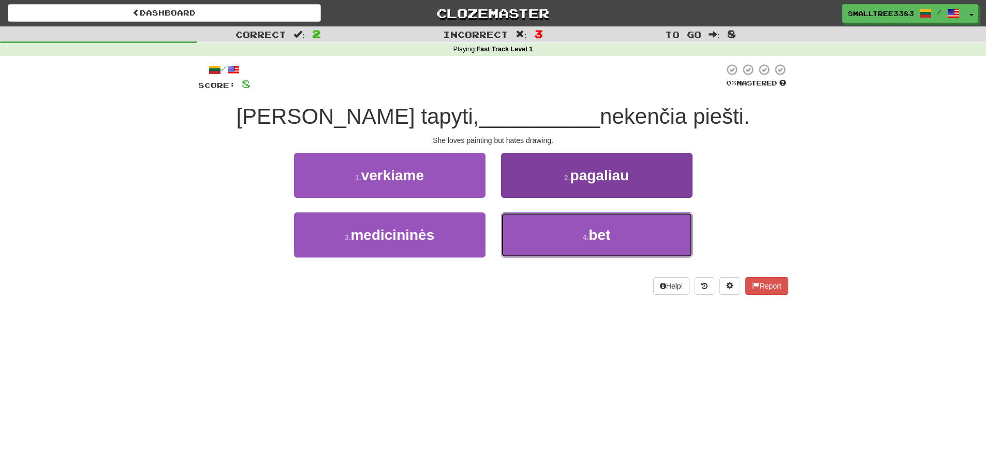
click at [560, 243] on button "4 . bet" at bounding box center [597, 234] width 192 height 45
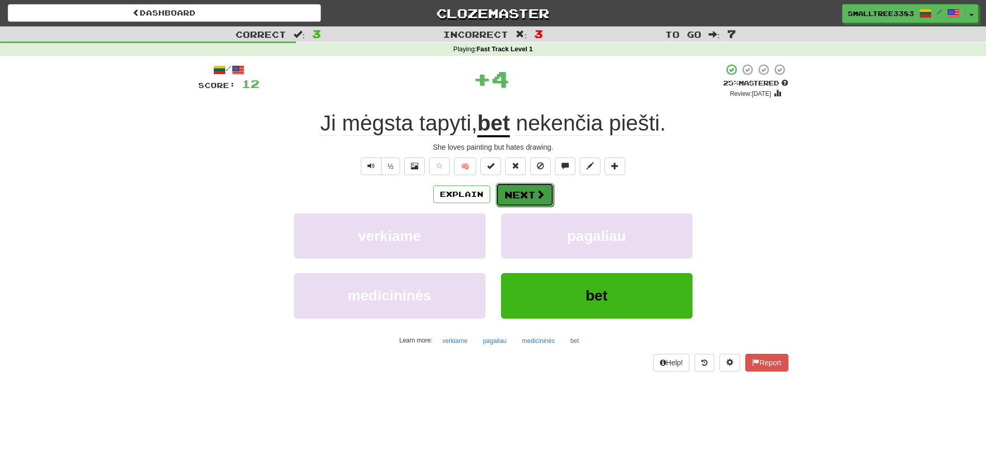
click at [520, 193] on button "Next" at bounding box center [525, 195] width 58 height 24
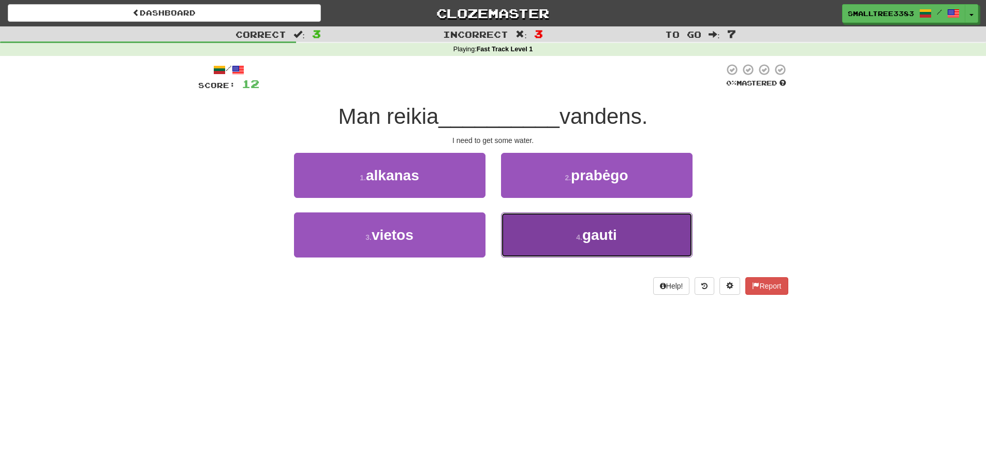
click at [573, 247] on button "4 . gauti" at bounding box center [597, 234] width 192 height 45
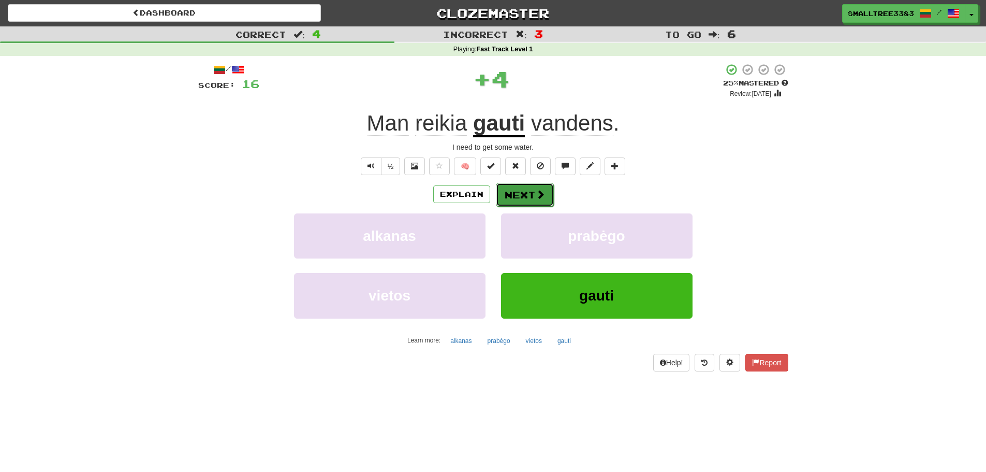
click at [532, 192] on button "Next" at bounding box center [525, 195] width 58 height 24
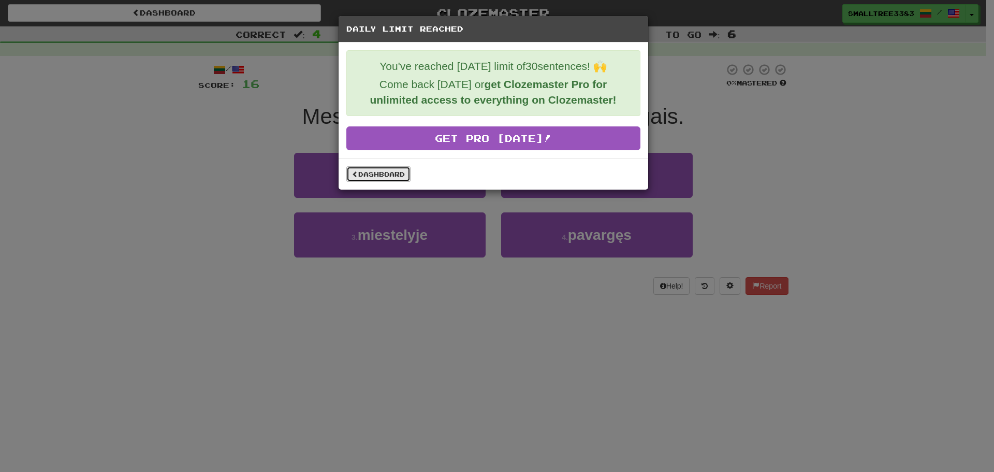
click at [385, 173] on link "Dashboard" at bounding box center [378, 174] width 64 height 16
